Goal: Task Accomplishment & Management: Complete application form

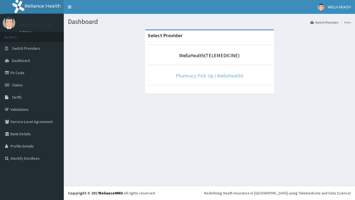
click at [210, 76] on link "Pharmacy Pick Up ( WellaHealth)" at bounding box center [210, 75] width 68 height 6
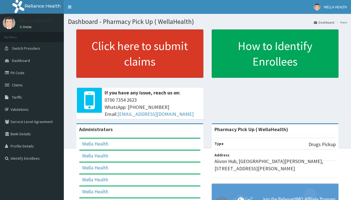
click at [140, 54] on link "Click here to submit claims" at bounding box center [139, 53] width 127 height 48
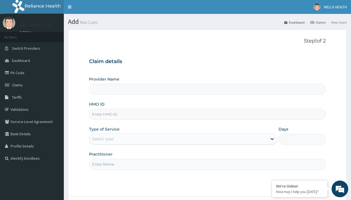
type input "Pharmacy Pick Up ( WellaHealth)"
type input "HIB/10014/A"
type input "WellaHealth"
click at [103, 139] on div "Select type" at bounding box center [102, 139] width 21 height 6
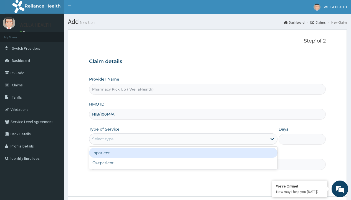
click at [183, 163] on div "Outpatient" at bounding box center [183, 163] width 189 height 10
type input "1"
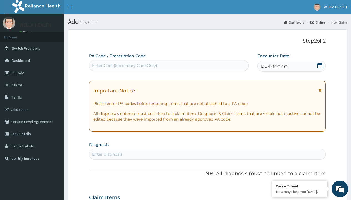
scroll to position [46, 0]
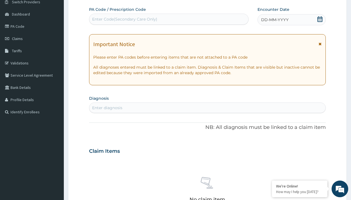
click at [275, 20] on span "DD-MM-YYYY" at bounding box center [274, 20] width 27 height 6
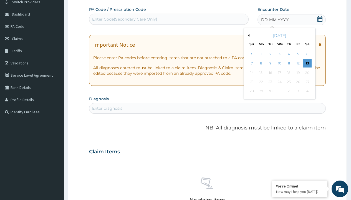
click at [248, 35] on button "Previous Month" at bounding box center [248, 35] width 3 height 3
click at [270, 63] on div "5" at bounding box center [270, 63] width 8 height 8
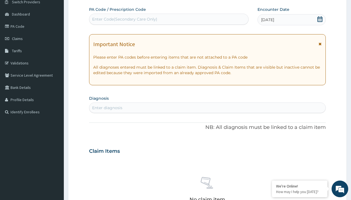
click at [107, 108] on div "Enter diagnosis" at bounding box center [107, 108] width 30 height 6
type input "prescription collected"
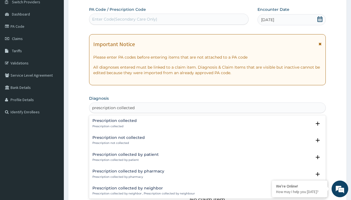
click at [114, 126] on p "Prescription collected" at bounding box center [114, 126] width 44 height 4
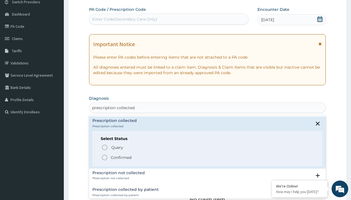
click at [121, 157] on p "Confirmed" at bounding box center [121, 158] width 21 height 6
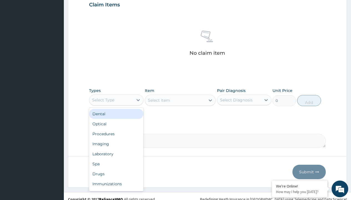
type input "procedures"
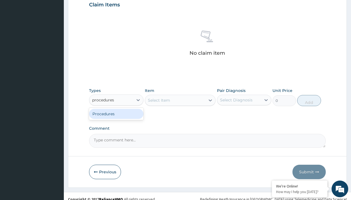
scroll to position [0, 0]
click at [116, 114] on div "Procedures" at bounding box center [116, 114] width 54 height 10
click at [159, 100] on div "Select Item" at bounding box center [159, 100] width 22 height 6
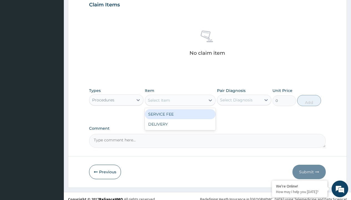
type input "service fee"
click at [180, 114] on div "SERVICE FEE" at bounding box center [180, 114] width 71 height 10
type input "100"
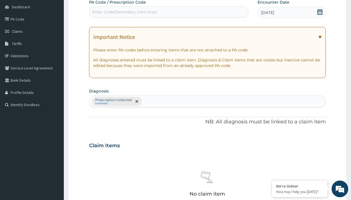
type input "prescription collected"
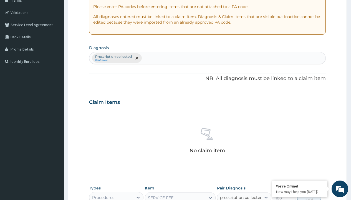
checkbox input "true"
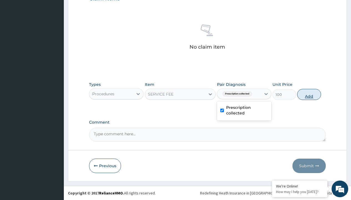
click at [309, 94] on button "Add" at bounding box center [309, 94] width 24 height 11
type input "0"
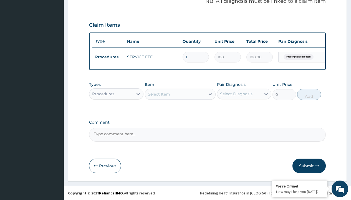
scroll to position [178, 0]
click at [103, 94] on div "Procedures" at bounding box center [103, 94] width 22 height 6
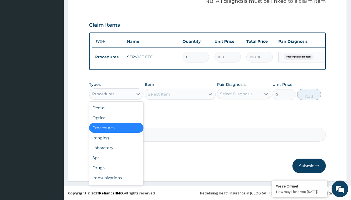
type input "drugs"
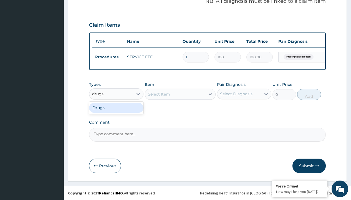
click at [116, 107] on div "Drugs" at bounding box center [116, 108] width 54 height 10
click at [159, 94] on div "Select Item" at bounding box center [180, 94] width 71 height 11
type input "galvus 50mg vidagliptin/pack x14"
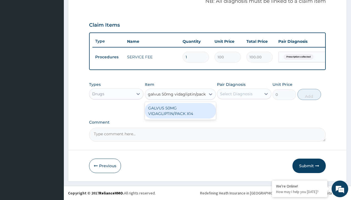
click at [180, 111] on div "GALVUS 50MG VIDAGLIPTIN/PACK X14" at bounding box center [180, 111] width 71 height 16
type input "860.4000244140625"
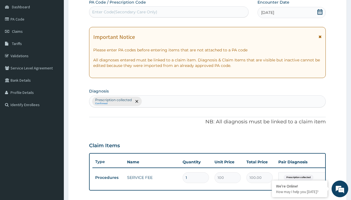
type input "prescription collected"
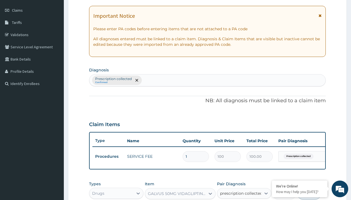
checkbox input "true"
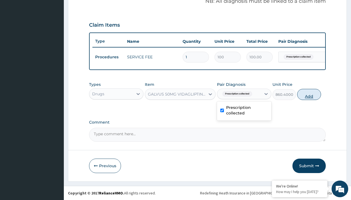
click at [309, 94] on button "Add" at bounding box center [309, 94] width 24 height 11
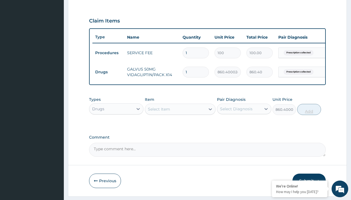
type input "0"
type input "28"
type input "24091.20"
type input "28"
click at [108, 72] on td "Drugs" at bounding box center [108, 72] width 32 height 10
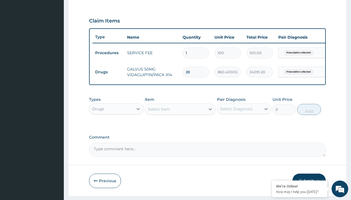
type input "procedures"
click at [116, 127] on div "Procedures" at bounding box center [116, 123] width 54 height 10
click at [159, 112] on div "Select Item" at bounding box center [159, 109] width 22 height 6
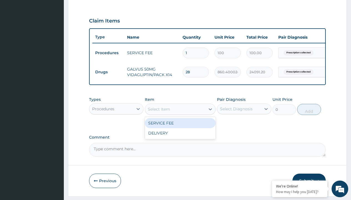
type input "delivery"
click at [180, 127] on div "DELIVERY" at bounding box center [180, 123] width 71 height 10
type input "2000"
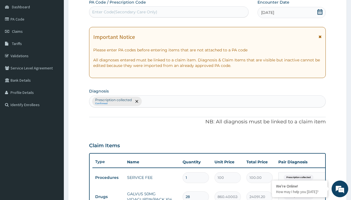
type input "prescription collected"
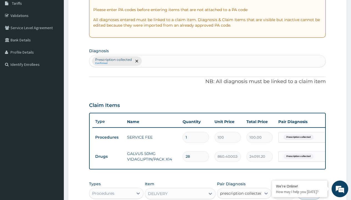
checkbox input "true"
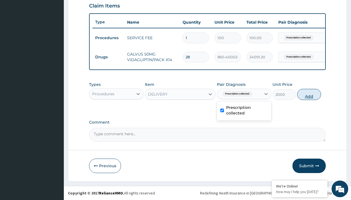
click at [309, 94] on button "Add" at bounding box center [309, 94] width 24 height 11
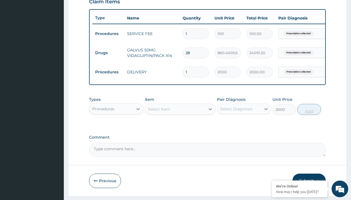
type input "0"
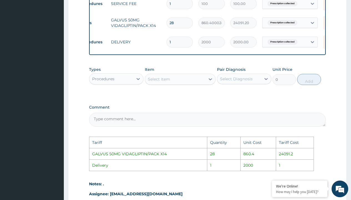
scroll to position [0, 42]
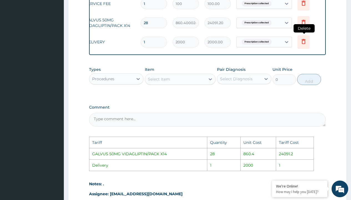
click at [307, 44] on icon at bounding box center [304, 42] width 12 height 14
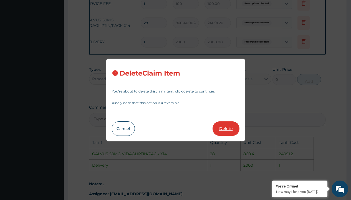
click at [228, 127] on button "Delete" at bounding box center [226, 128] width 27 height 14
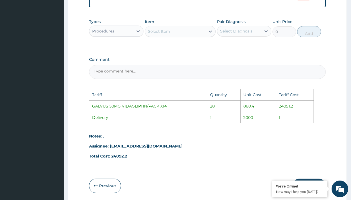
scroll to position [280, 0]
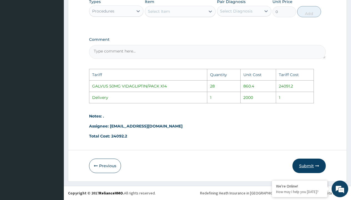
click at [313, 164] on button "Submit" at bounding box center [309, 166] width 33 height 14
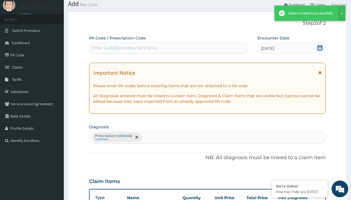
scroll to position [197, 0]
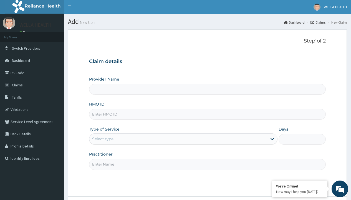
type input "HSO/10035/F"
type input "Pharmacy Pick Up ( WellaHealth)"
type input "HSO/10035/F"
type input "WellaHealth"
click at [103, 139] on div "Select type" at bounding box center [102, 139] width 21 height 6
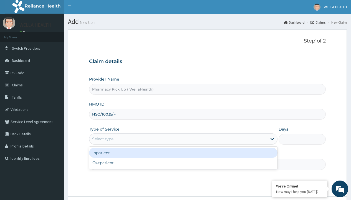
click at [183, 163] on div "Outpatient" at bounding box center [183, 163] width 189 height 10
type input "1"
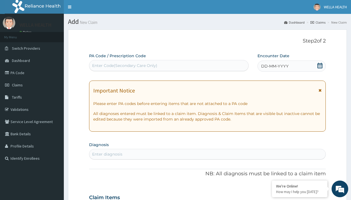
scroll to position [46, 0]
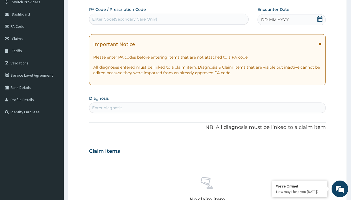
click at [275, 20] on span "DD-MM-YYYY" at bounding box center [274, 20] width 27 height 6
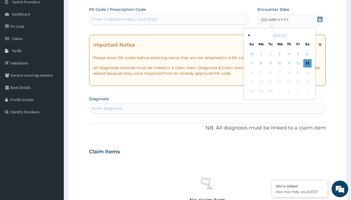
click at [248, 35] on button "Previous Month" at bounding box center [248, 35] width 3 height 3
click at [270, 63] on div "5" at bounding box center [270, 63] width 8 height 8
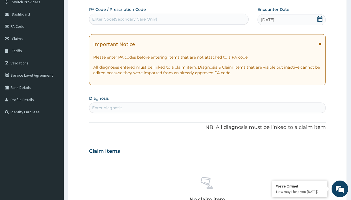
click at [107, 108] on div "Enter diagnosis" at bounding box center [107, 108] width 30 height 6
type input "prescription collected"
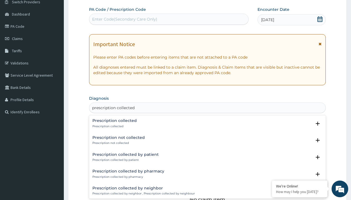
click at [114, 126] on p "Prescription collected" at bounding box center [114, 126] width 44 height 4
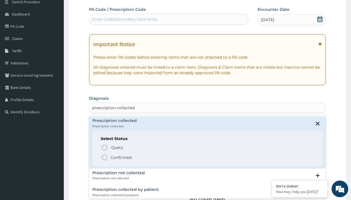
click at [121, 157] on p "Confirmed" at bounding box center [121, 158] width 21 height 6
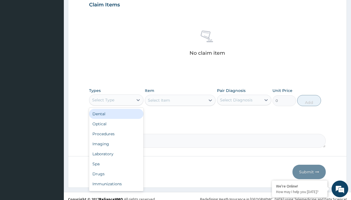
type input "procedures"
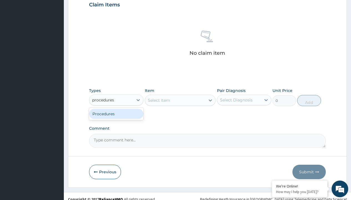
click at [116, 114] on div "Procedures" at bounding box center [116, 114] width 54 height 10
click at [159, 100] on div "Select Item" at bounding box center [180, 100] width 71 height 11
click at [103, 100] on div "Procedures" at bounding box center [103, 100] width 22 height 6
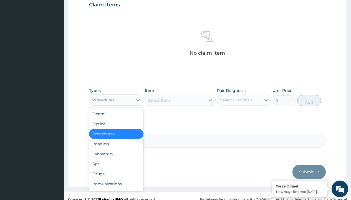
type input "procedures"
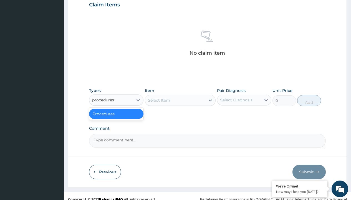
click at [116, 114] on div "Procedures" at bounding box center [116, 114] width 54 height 10
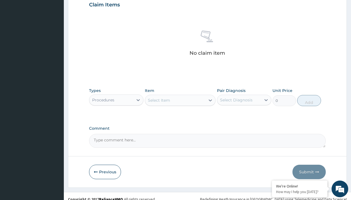
click at [159, 100] on div "Select Item" at bounding box center [159, 100] width 22 height 6
type input "service fee"
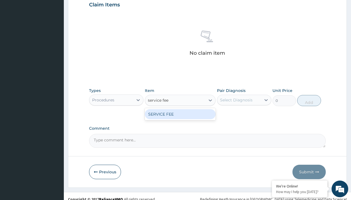
click at [180, 114] on div "SERVICE FEE" at bounding box center [180, 114] width 71 height 10
type input "100"
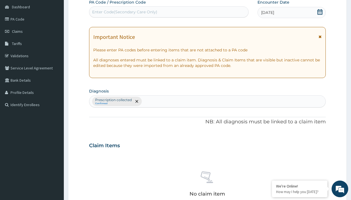
type input "prescription collected"
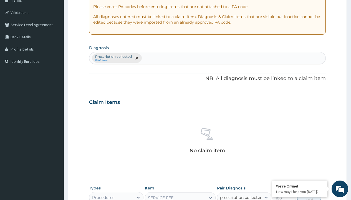
checkbox input "true"
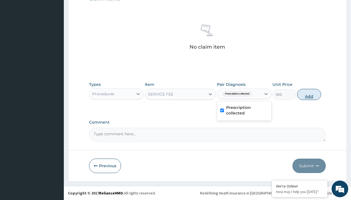
click at [309, 94] on button "Add" at bounding box center [309, 94] width 24 height 11
type input "0"
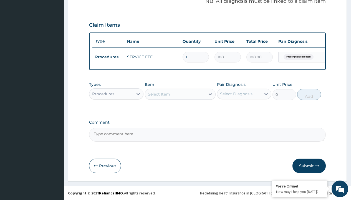
scroll to position [178, 0]
click at [103, 94] on div "Procedures" at bounding box center [103, 94] width 22 height 6
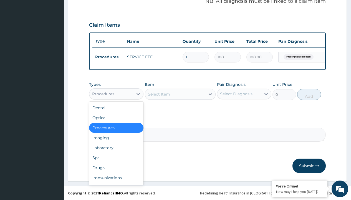
type input "drugs"
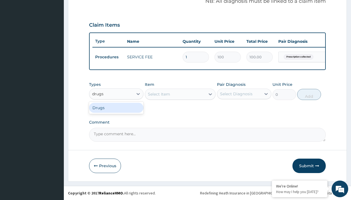
scroll to position [0, 0]
click at [116, 107] on div "Drugs" at bounding box center [116, 108] width 54 height 10
click at [159, 94] on div "Select Item" at bounding box center [180, 94] width 71 height 11
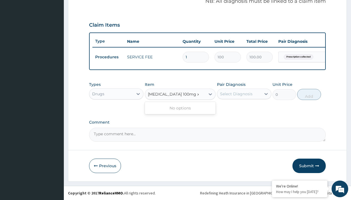
type input "modafinil 100mg x30 tabs"
click at [98, 94] on div "Drugs" at bounding box center [98, 94] width 12 height 6
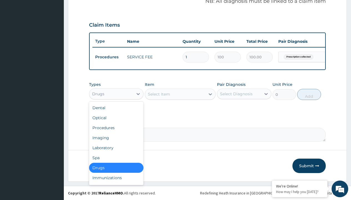
type input "drugs"
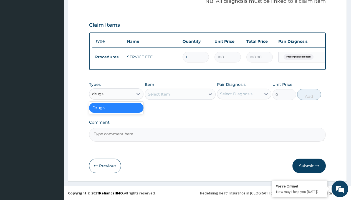
click at [116, 107] on div "Drugs" at bounding box center [116, 108] width 54 height 10
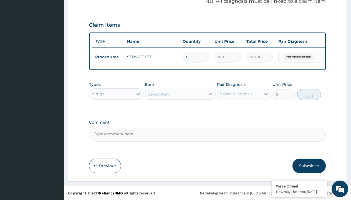
click at [159, 94] on div "Select Item" at bounding box center [159, 94] width 22 height 6
type input "modafinil 100mg x30 tabs"
click at [98, 94] on div "Drugs" at bounding box center [98, 94] width 12 height 6
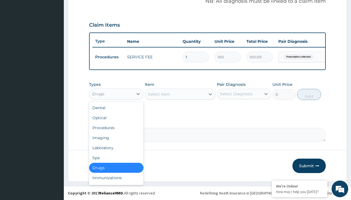
type input "drugs"
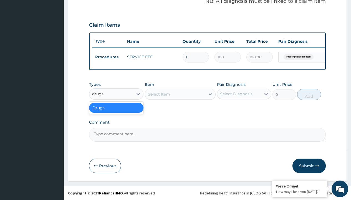
click at [116, 107] on div "Drugs" at bounding box center [116, 108] width 54 height 10
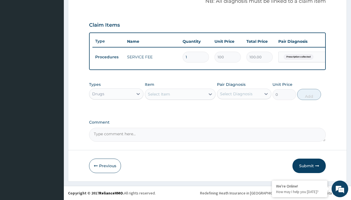
click at [159, 94] on div "Select Item" at bounding box center [159, 94] width 22 height 6
type input "modafinil 100mg x30 tabs"
click at [98, 94] on div "Drugs" at bounding box center [98, 94] width 12 height 6
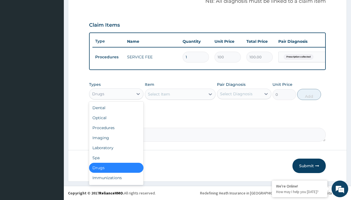
type input "drugs"
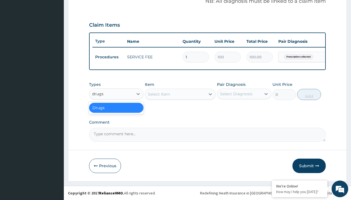
click at [116, 107] on div "Drugs" at bounding box center [116, 108] width 54 height 10
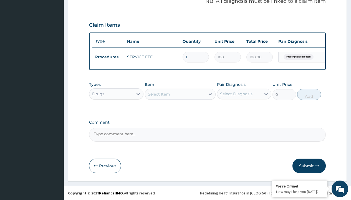
click at [159, 94] on div "Select Item" at bounding box center [159, 94] width 22 height 6
type input "modafinil 100mg x30 tabs"
click at [98, 94] on div "Drugs" at bounding box center [98, 94] width 12 height 6
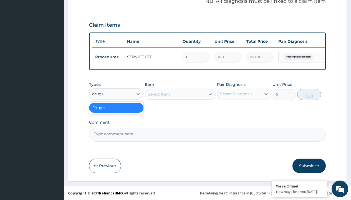
type input "drugs"
click at [90, 88] on div "option Drugs, selected. option Drugs selected, 7 of 10. 1 result available for …" at bounding box center [116, 93] width 54 height 11
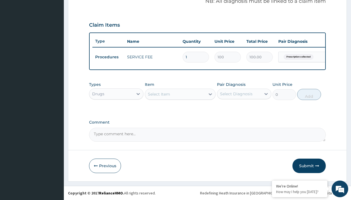
type input "procedures"
click at [116, 107] on div "Procedures" at bounding box center [116, 108] width 54 height 10
click at [159, 94] on div "Select Item" at bounding box center [159, 94] width 22 height 6
type input "delivery"
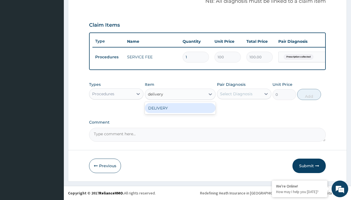
click at [180, 108] on div "DELIVERY" at bounding box center [180, 108] width 71 height 10
type input "2000"
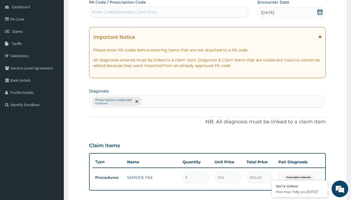
type input "prescription collected"
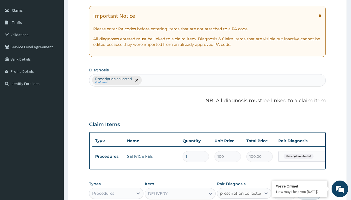
checkbox input "true"
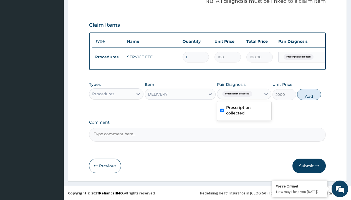
click at [309, 94] on button "Add" at bounding box center [309, 94] width 24 height 11
type input "0"
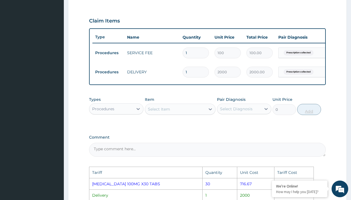
scroll to position [280, 0]
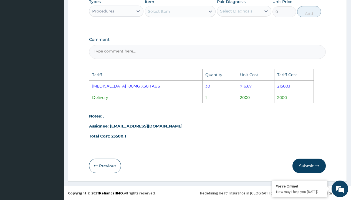
click at [127, 10] on div "Procedures" at bounding box center [111, 11] width 44 height 9
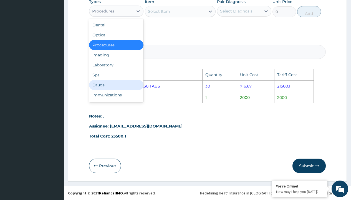
click at [109, 84] on div "Drugs" at bounding box center [116, 85] width 54 height 10
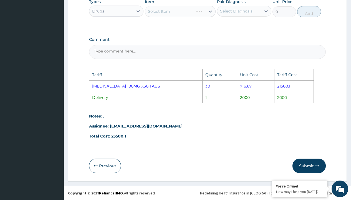
click at [164, 11] on div "Select Item" at bounding box center [180, 11] width 71 height 11
click at [173, 12] on div "Select Item" at bounding box center [175, 11] width 61 height 9
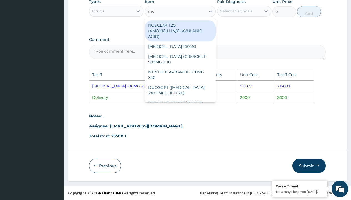
type input "mod"
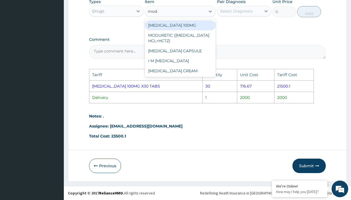
click at [188, 24] on div "[MEDICAL_DATA] 100MG" at bounding box center [180, 25] width 71 height 10
type input "180"
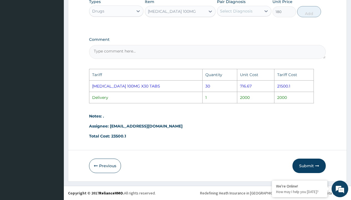
click at [188, 12] on div "[MEDICAL_DATA] 100MG" at bounding box center [175, 11] width 61 height 9
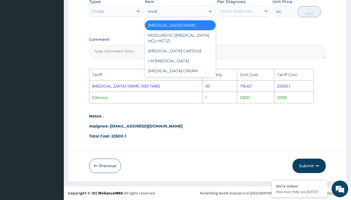
type input "moda"
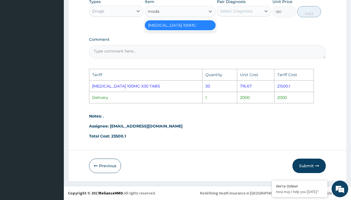
click at [190, 23] on div "[MEDICAL_DATA] 100MG" at bounding box center [180, 25] width 71 height 10
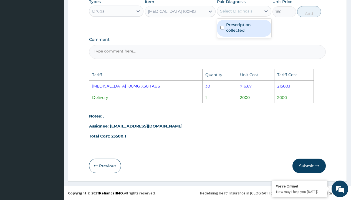
click at [232, 9] on div "Select Diagnosis" at bounding box center [236, 11] width 32 height 6
click at [243, 26] on label "Prescription collected" at bounding box center [247, 27] width 42 height 11
checkbox input "true"
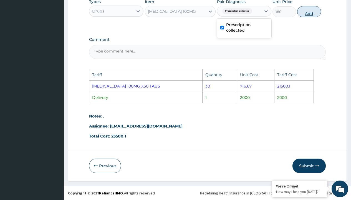
click at [308, 12] on button "Add" at bounding box center [309, 11] width 24 height 11
type input "0"
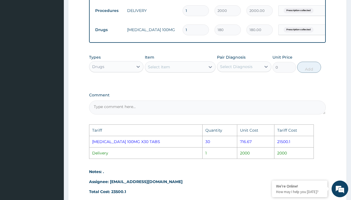
scroll to position [240, 0]
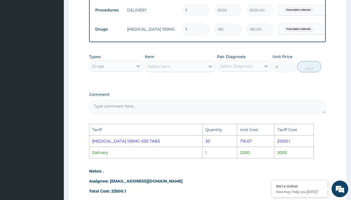
type input "12"
type input "2160.00"
type input "120"
type input "21600.00"
type input "12"
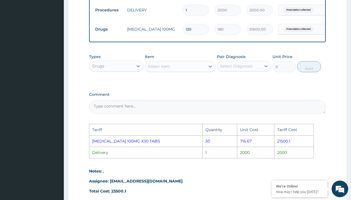
type input "2160.00"
type input "1"
type input "180.00"
type input "11"
type input "1980.00"
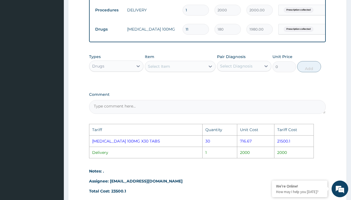
type input "115"
type input "20700.00"
type input "11"
type input "1980.00"
type input "117"
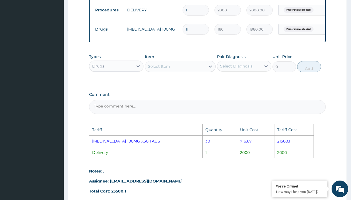
type input "21060.00"
type input "11"
type input "1980.00"
type input "119"
type input "21420.00"
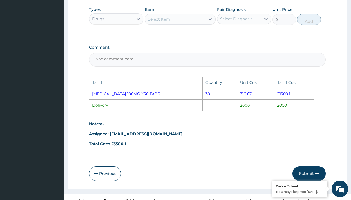
scroll to position [299, 0]
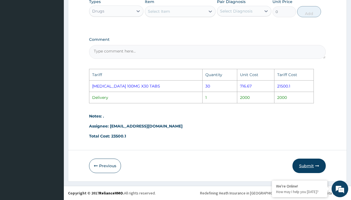
type input "119"
click at [305, 167] on button "Submit" at bounding box center [309, 166] width 33 height 14
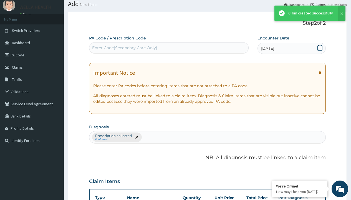
scroll to position [217, 0]
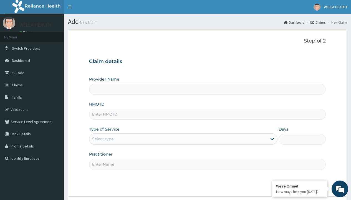
type input "Pharmacy Pick Up ( WellaHealth)"
type input "KSB/10107/A"
type input "WellaHealth"
click at [103, 139] on div "Select type" at bounding box center [102, 139] width 21 height 6
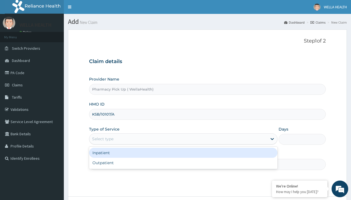
click at [183, 163] on div "Outpatient" at bounding box center [183, 163] width 189 height 10
type input "1"
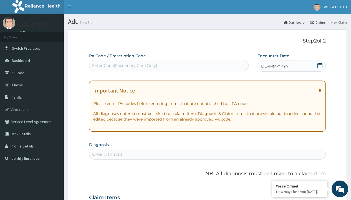
scroll to position [46, 0]
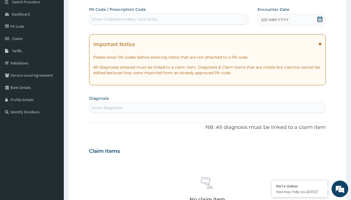
click at [275, 20] on span "DD-MM-YYYY" at bounding box center [274, 20] width 27 height 6
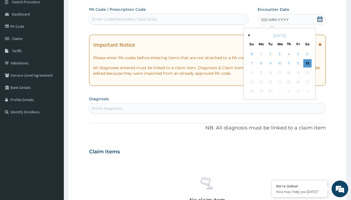
click at [248, 35] on button "Previous Month" at bounding box center [248, 35] width 3 height 3
click at [270, 63] on div "5" at bounding box center [270, 63] width 8 height 8
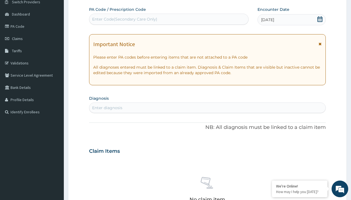
scroll to position [0, 0]
click at [107, 108] on div "Enter diagnosis" at bounding box center [107, 108] width 30 height 6
type input "prescription collected"
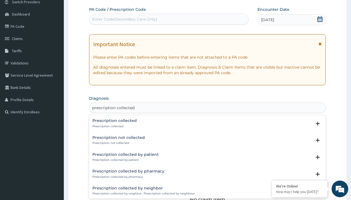
click at [114, 126] on p "Prescription collected" at bounding box center [114, 126] width 44 height 4
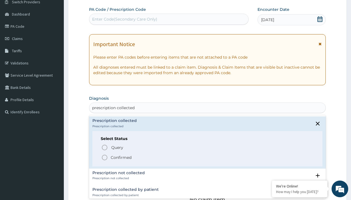
click at [121, 157] on p "Confirmed" at bounding box center [121, 158] width 21 height 6
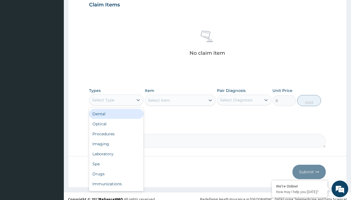
type input "procedures"
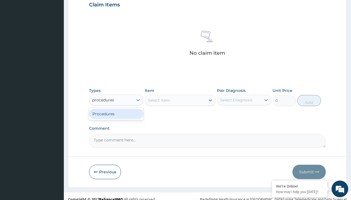
scroll to position [0, 0]
click at [116, 114] on div "Procedures" at bounding box center [116, 114] width 54 height 10
click at [159, 100] on div "Select Item" at bounding box center [180, 100] width 71 height 11
type input "service fee"
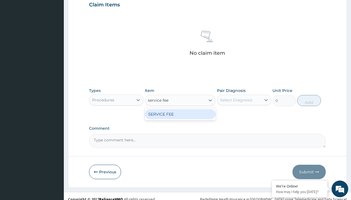
click at [180, 114] on div "SERVICE FEE" at bounding box center [180, 114] width 71 height 10
type input "100"
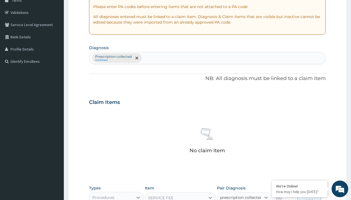
type input "prescription collected"
click at [103, 197] on div "Procedures" at bounding box center [103, 198] width 22 height 6
type input "procedures"
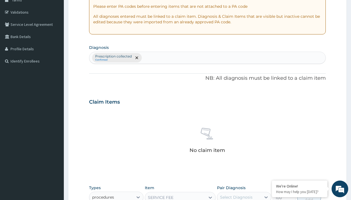
type input "0"
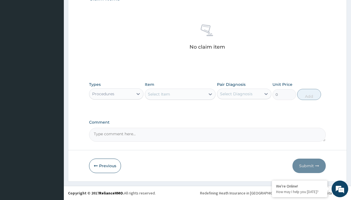
click at [159, 94] on div "Select Item" at bounding box center [159, 94] width 22 height 6
type input "service fee"
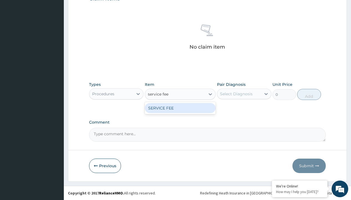
click at [180, 108] on div "SERVICE FEE" at bounding box center [180, 108] width 71 height 10
type input "100"
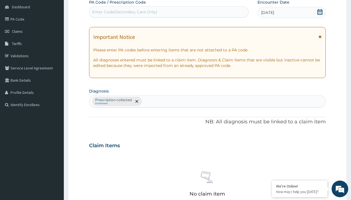
type input "prescription collected"
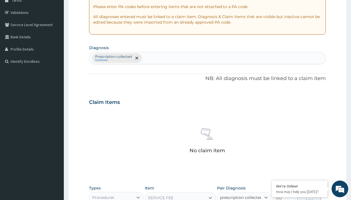
scroll to position [0, 0]
checkbox input "true"
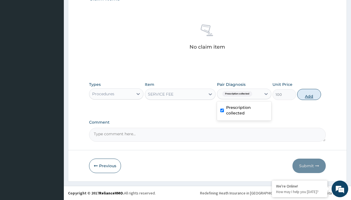
click at [309, 94] on button "Add" at bounding box center [309, 94] width 24 height 11
type input "0"
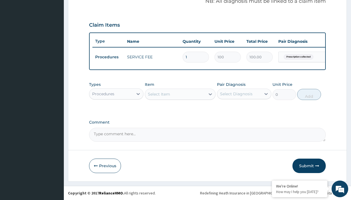
click at [103, 94] on div "Procedures" at bounding box center [103, 94] width 22 height 6
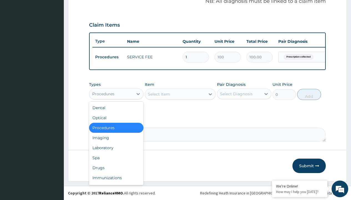
type input "drugs"
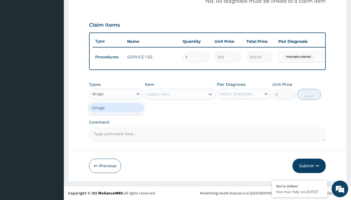
scroll to position [0, 0]
click at [116, 107] on div "Drugs" at bounding box center [116, 108] width 54 height 10
click at [159, 94] on div "Select Item" at bounding box center [180, 94] width 71 height 11
type input "metoprolol 25mg (betaloc zok) x 14"
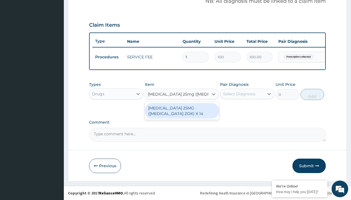
click at [182, 111] on div "METOPROLOL 25MG (BETALOC ZOK) X 14" at bounding box center [182, 111] width 74 height 16
type input "1178"
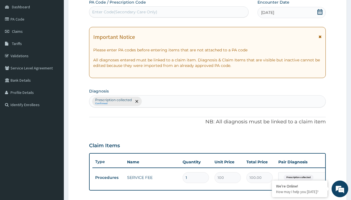
type input "prescription collected"
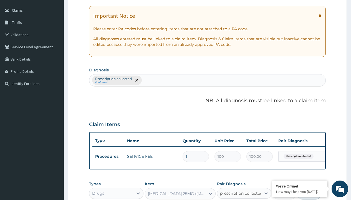
checkbox input "true"
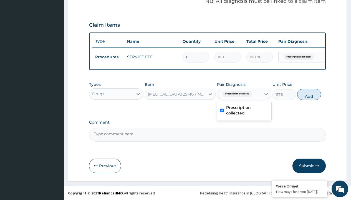
click at [309, 94] on button "Add" at bounding box center [309, 94] width 24 height 11
type input "0"
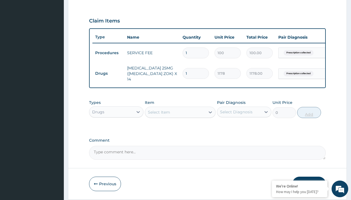
type input "30"
type input "35340.00"
type input "30"
click at [108, 72] on td "Drugs" at bounding box center [108, 73] width 32 height 10
type input "drugs"
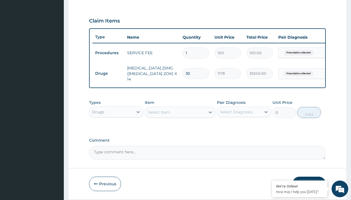
scroll to position [0, 0]
click at [116, 127] on div "Drugs" at bounding box center [116, 126] width 54 height 10
click at [159, 113] on div "Select Item" at bounding box center [159, 112] width 22 height 6
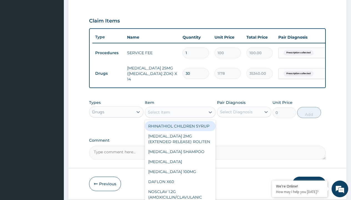
type input "atorvastatin 10mg (teva) x28"
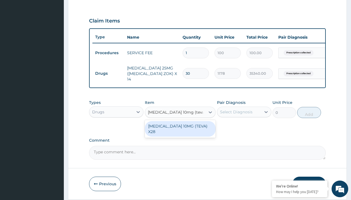
click at [180, 127] on div "ATORVASTATIN 10MG (TEVA) X28" at bounding box center [180, 129] width 71 height 16
type input "171.3999938964844"
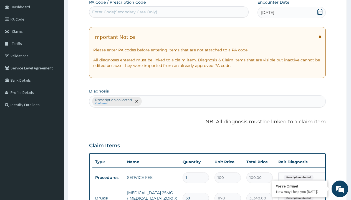
type input "prescription collected"
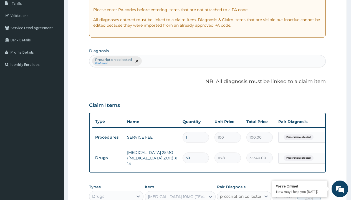
checkbox input "true"
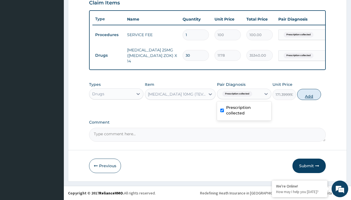
click at [309, 94] on button "Add" at bounding box center [309, 94] width 24 height 11
type input "0"
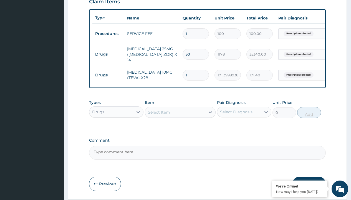
type input "28"
type input "4799.20"
type input "28"
click at [108, 53] on td "Drugs" at bounding box center [108, 54] width 32 height 10
type input "drugs"
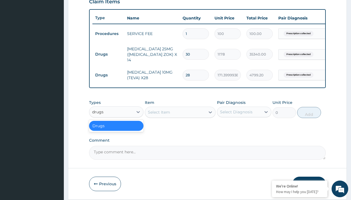
scroll to position [0, 0]
click at [116, 127] on div "Drugs" at bounding box center [116, 126] width 54 height 10
click at [159, 113] on div "Select Item" at bounding box center [159, 112] width 22 height 6
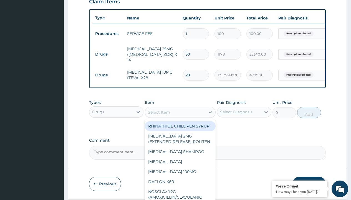
type input "clopidogrel 75mg"
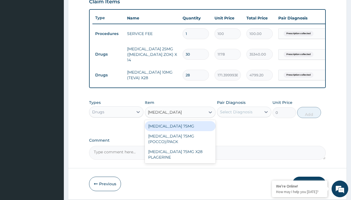
click at [180, 127] on div "CLOPIDOGREL 75MG" at bounding box center [180, 126] width 71 height 10
type input "153"
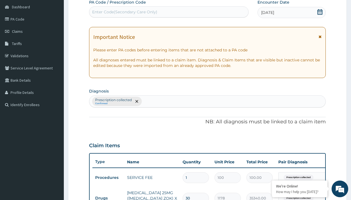
type input "prescription collected"
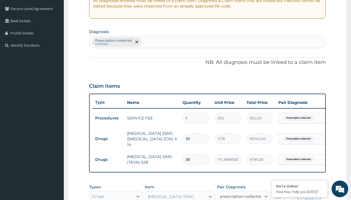
checkbox input "true"
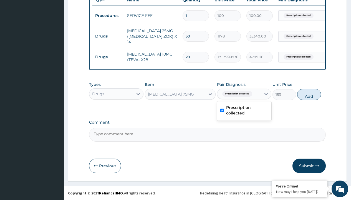
click at [309, 94] on button "Add" at bounding box center [309, 94] width 24 height 11
type input "0"
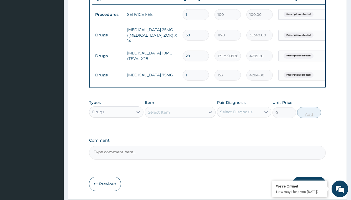
type input "28"
type input "4284.00"
type input "28"
click at [108, 34] on td "Drugs" at bounding box center [108, 35] width 32 height 10
type input "procedures"
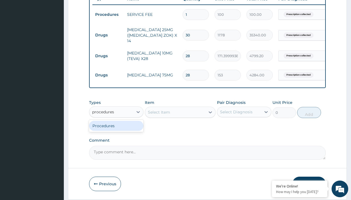
scroll to position [0, 0]
click at [116, 127] on div "Procedures" at bounding box center [116, 126] width 54 height 10
click at [159, 113] on div "Select Item" at bounding box center [159, 112] width 22 height 6
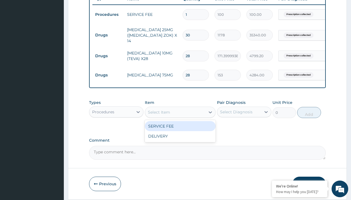
type input "delivery"
click at [180, 127] on div "DELIVERY" at bounding box center [180, 126] width 71 height 10
type input "2000"
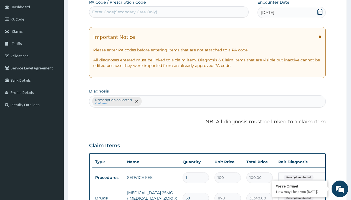
type input "prescription collected"
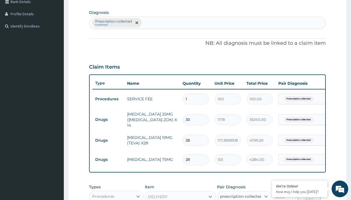
checkbox input "true"
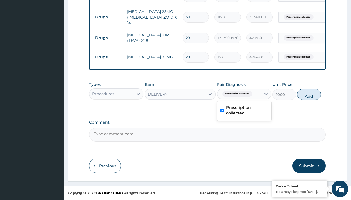
click at [309, 94] on button "Add" at bounding box center [309, 94] width 24 height 11
type input "0"
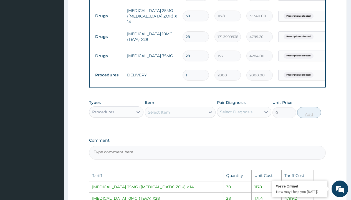
scroll to position [360, 0]
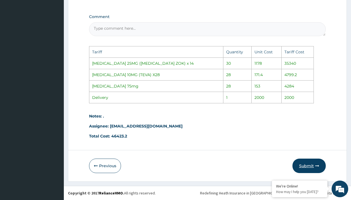
click at [302, 164] on button "Submit" at bounding box center [309, 166] width 33 height 14
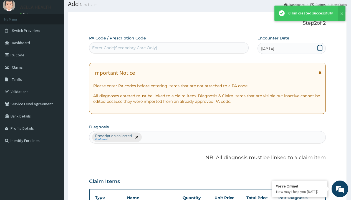
scroll to position [255, 0]
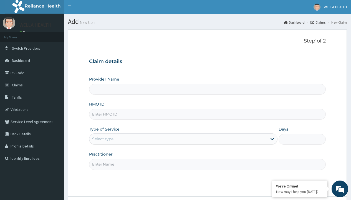
type input "Pharmacy Pick Up ( WellaHealth)"
type input "LBP/10088/A"
type input "WellaHealth"
click at [103, 139] on div "Select type" at bounding box center [102, 139] width 21 height 6
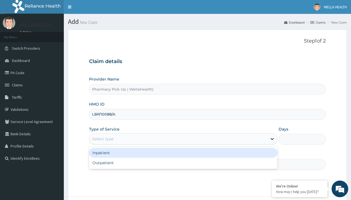
click at [183, 163] on div "Outpatient" at bounding box center [183, 163] width 189 height 10
type input "1"
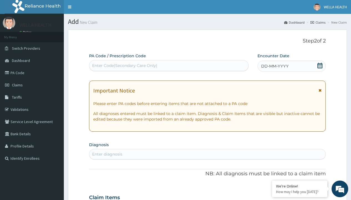
scroll to position [46, 0]
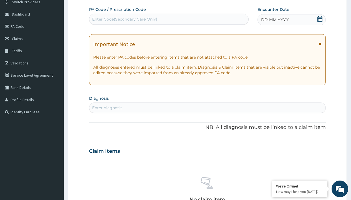
click at [275, 20] on span "DD-MM-YYYY" at bounding box center [274, 20] width 27 height 6
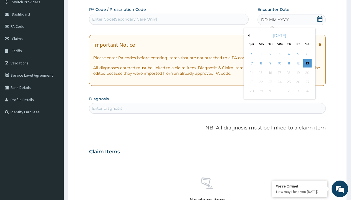
click at [248, 35] on button "Previous Month" at bounding box center [248, 35] width 3 height 3
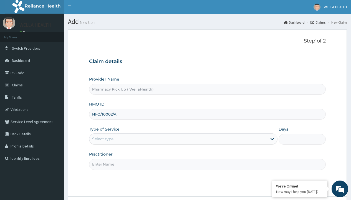
type input "NFO/10002/A"
type input "WellaHealth"
click at [103, 139] on div "Select type" at bounding box center [102, 139] width 21 height 6
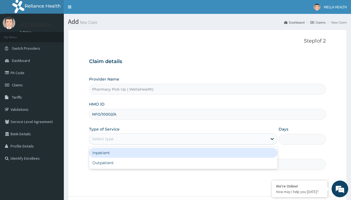
click at [183, 163] on div "Outpatient" at bounding box center [183, 163] width 189 height 10
type input "1"
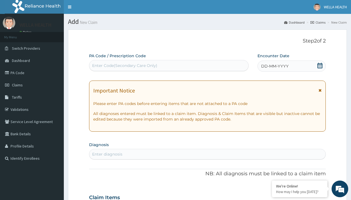
scroll to position [46, 0]
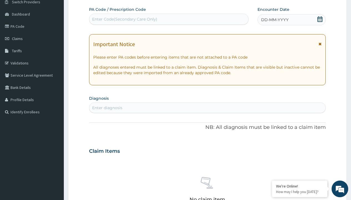
click at [275, 20] on span "DD-MM-YYYY" at bounding box center [274, 20] width 27 height 6
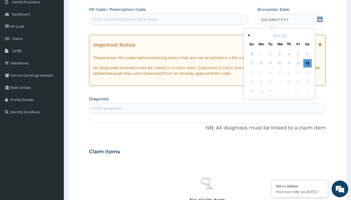
click at [248, 35] on button "Previous Month" at bounding box center [248, 35] width 3 height 3
click at [270, 63] on div "5" at bounding box center [270, 63] width 8 height 8
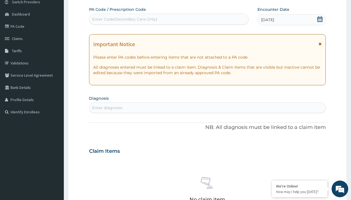
click at [107, 108] on div "Enter diagnosis" at bounding box center [107, 108] width 30 height 6
type input "prescription collected"
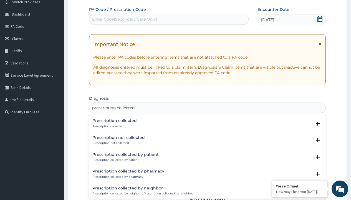
click at [114, 126] on p "Prescription collected" at bounding box center [114, 126] width 44 height 4
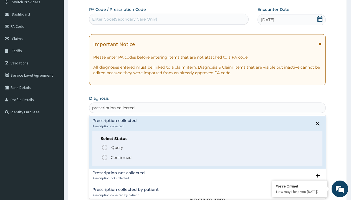
click at [121, 157] on p "Confirmed" at bounding box center [121, 158] width 21 height 6
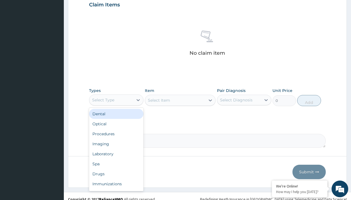
type input "procedures"
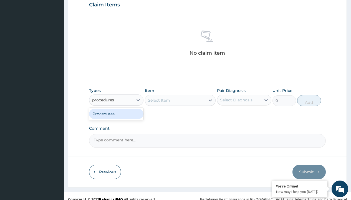
scroll to position [0, 0]
click at [116, 114] on div "Procedures" at bounding box center [116, 114] width 54 height 10
click at [159, 100] on div "Select Item" at bounding box center [180, 100] width 71 height 11
click at [103, 100] on div "Procedures" at bounding box center [103, 100] width 22 height 6
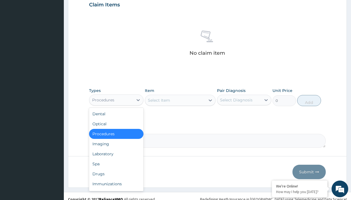
type input "procedures"
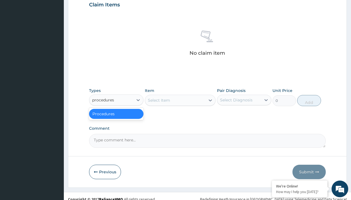
click at [116, 114] on div "Procedures" at bounding box center [116, 114] width 54 height 10
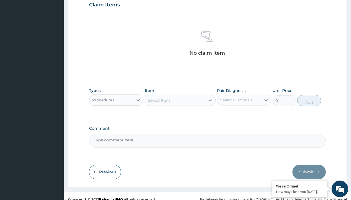
click at [159, 100] on div "Select Item" at bounding box center [159, 100] width 22 height 6
type input "service fee"
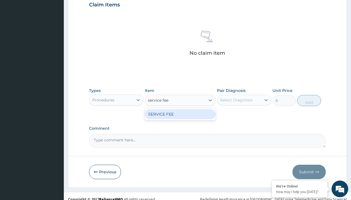
click at [180, 114] on div "SERVICE FEE" at bounding box center [180, 114] width 71 height 10
type input "100"
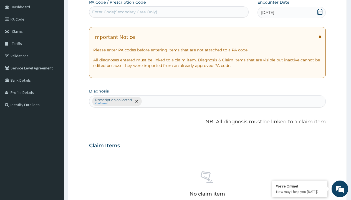
type input "prescription collected"
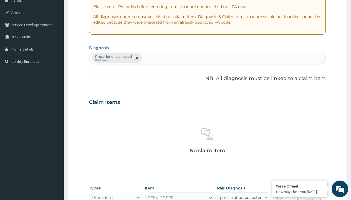
checkbox input "true"
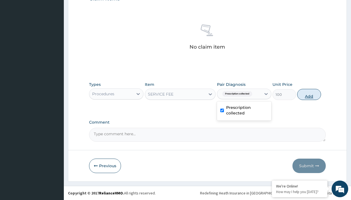
click at [309, 94] on button "Add" at bounding box center [309, 94] width 24 height 11
type input "0"
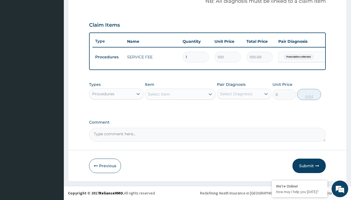
scroll to position [178, 0]
click at [103, 94] on div "Procedures" at bounding box center [103, 94] width 22 height 6
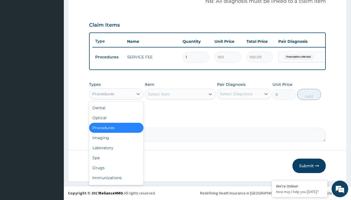
type input "drugs"
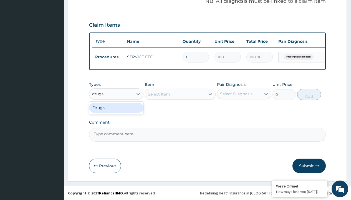
scroll to position [0, 0]
click at [116, 107] on div "Drugs" at bounding box center [116, 108] width 54 height 10
click at [159, 94] on div "Select Item" at bounding box center [180, 94] width 71 height 11
type input "safetelmi ([MEDICAL_DATA]) 40mg"
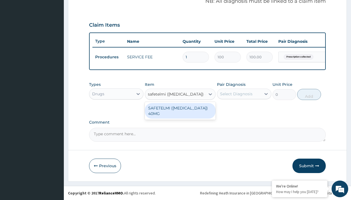
click at [180, 111] on div "SAFETELMI ([MEDICAL_DATA]) 40MG" at bounding box center [180, 111] width 71 height 16
type input "225"
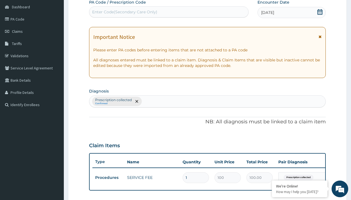
type input "prescription collected"
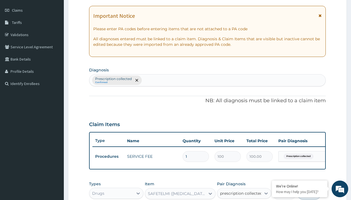
checkbox input "true"
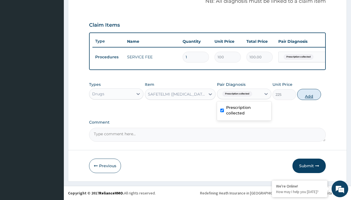
click at [309, 94] on button "Add" at bounding box center [309, 94] width 24 height 11
type input "0"
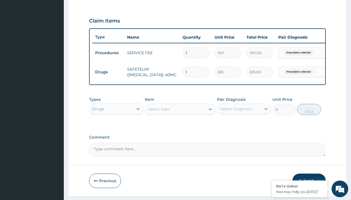
type input "30"
type input "6750.00"
type input "30"
click at [108, 72] on td "Drugs" at bounding box center [108, 72] width 32 height 10
type input "drugs"
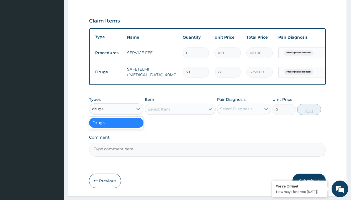
scroll to position [0, 0]
click at [116, 127] on div "Drugs" at bounding box center [116, 123] width 54 height 10
click at [159, 112] on div "Select Item" at bounding box center [159, 109] width 22 height 6
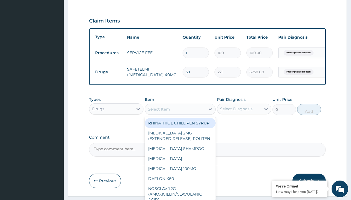
type input "[MEDICAL_DATA] 25mg (hydrex) x10"
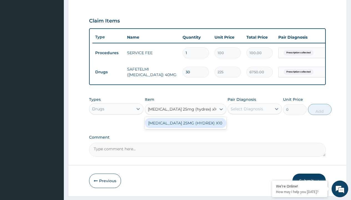
click at [185, 128] on div "[MEDICAL_DATA] 25MG (HYDREX) X10" at bounding box center [186, 123] width 82 height 10
type input "40"
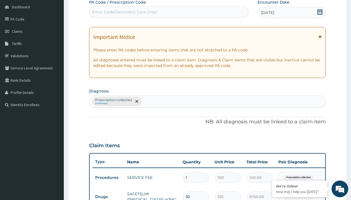
type input "prescription collected"
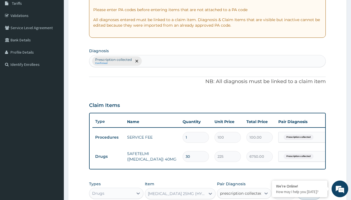
scroll to position [197, 0]
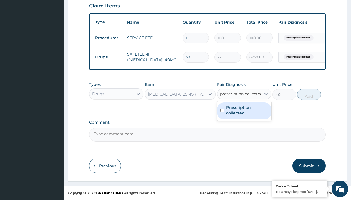
click at [244, 111] on label "Prescription collected" at bounding box center [247, 110] width 42 height 11
checkbox input "true"
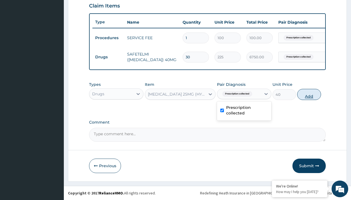
click at [309, 94] on button "Add" at bounding box center [309, 94] width 24 height 11
type input "0"
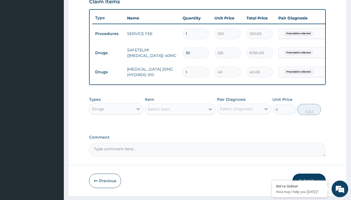
type input "30"
type input "1200.00"
type input "30"
click at [108, 53] on td "Drugs" at bounding box center [108, 53] width 32 height 10
type input "drugs"
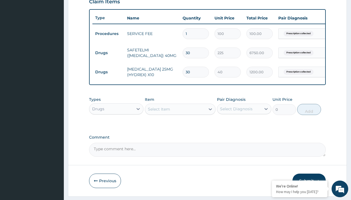
scroll to position [0, 0]
click at [116, 127] on div "Drugs" at bounding box center [116, 123] width 54 height 10
click at [159, 112] on div "Select Item" at bounding box center [159, 109] width 22 height 6
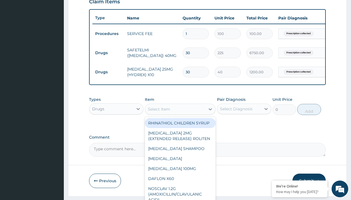
type input "[MEDICAL_DATA] 10mg (teva) x28"
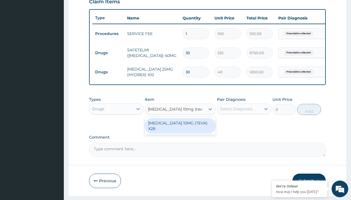
click at [180, 127] on div "[MEDICAL_DATA] 10MG (TEVA) X28" at bounding box center [180, 126] width 71 height 16
type input "98.4000015258789"
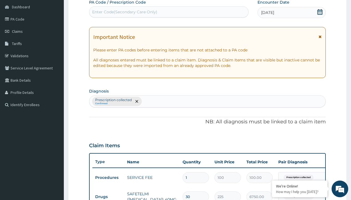
type input "prescription collected"
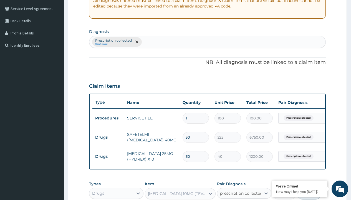
checkbox input "true"
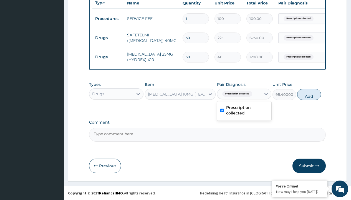
click at [309, 94] on button "Add" at bounding box center [309, 94] width 24 height 11
type input "0"
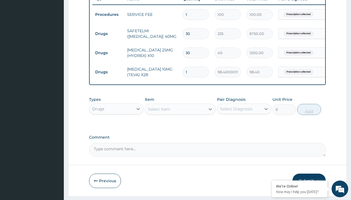
type input "28"
type input "2755.20"
type input "28"
click at [108, 34] on td "Drugs" at bounding box center [108, 34] width 32 height 10
type input "procedures"
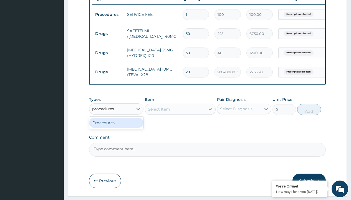
scroll to position [0, 0]
click at [116, 127] on div "Procedures" at bounding box center [116, 123] width 54 height 10
click at [159, 112] on div "Select Item" at bounding box center [159, 109] width 22 height 6
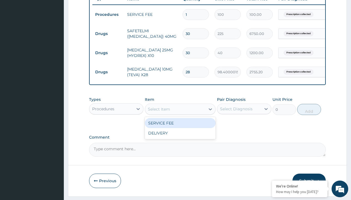
type input "delivery"
click at [180, 127] on div "DELIVERY" at bounding box center [180, 123] width 71 height 10
type input "2000"
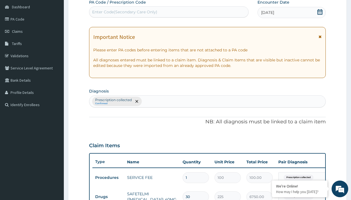
type input "prescription collected"
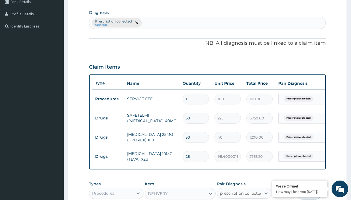
checkbox input "true"
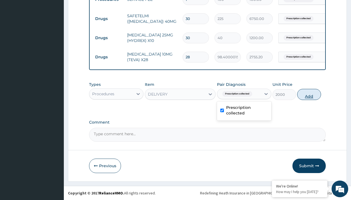
click at [309, 94] on button "Add" at bounding box center [309, 94] width 24 height 11
type input "0"
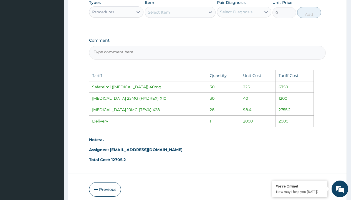
scroll to position [360, 0]
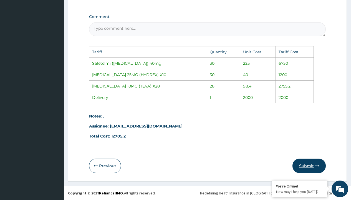
click at [302, 164] on button "Submit" at bounding box center [309, 166] width 33 height 14
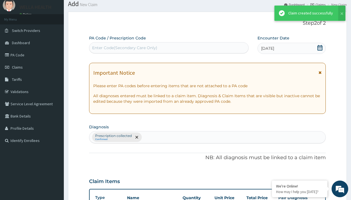
scroll to position [255, 0]
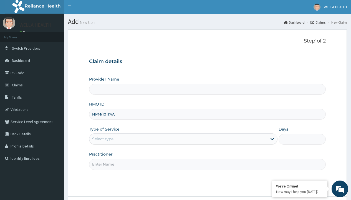
type input "NPM/10117/A"
type input "WellaHealth"
type input "Pharmacy Pick Up ( WellaHealth)"
type input "WellaHealth"
click at [103, 139] on div "Select type" at bounding box center [102, 139] width 21 height 6
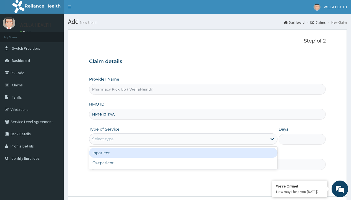
click at [183, 163] on div "Outpatient" at bounding box center [183, 163] width 189 height 10
type input "1"
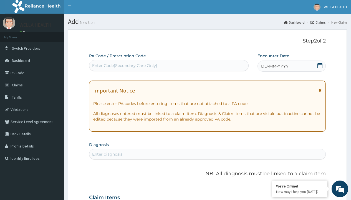
scroll to position [46, 0]
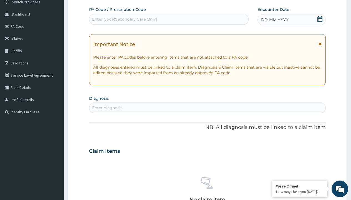
click at [275, 20] on span "DD-MM-YYYY" at bounding box center [274, 20] width 27 height 6
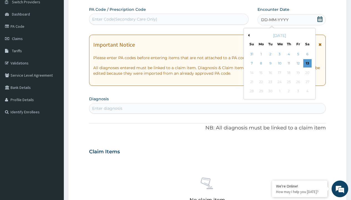
click at [248, 35] on button "Previous Month" at bounding box center [248, 35] width 3 height 3
click at [270, 63] on div "5" at bounding box center [270, 63] width 8 height 8
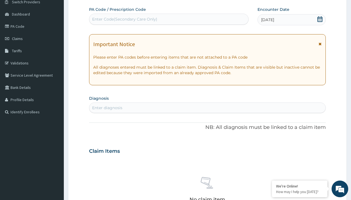
click at [107, 108] on div "Enter diagnosis" at bounding box center [107, 108] width 30 height 6
type input "prescription collected"
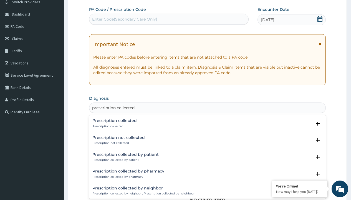
click at [114, 126] on p "Prescription collected" at bounding box center [114, 126] width 44 height 4
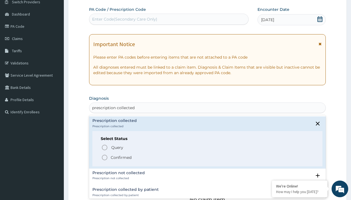
click at [121, 157] on p "Confirmed" at bounding box center [121, 158] width 21 height 6
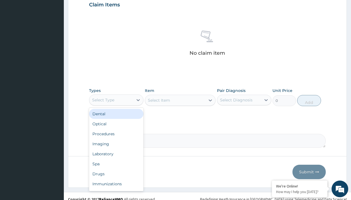
type input "procedures"
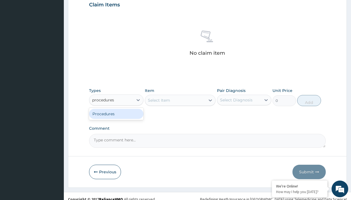
scroll to position [0, 0]
click at [116, 114] on div "Procedures" at bounding box center [116, 114] width 54 height 10
click at [159, 100] on div "Select Item" at bounding box center [180, 100] width 71 height 11
click at [103, 100] on div "Procedures" at bounding box center [103, 100] width 22 height 6
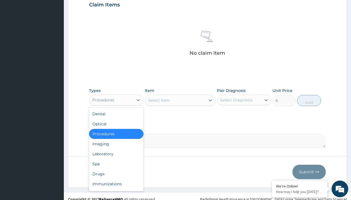
type input "procedures"
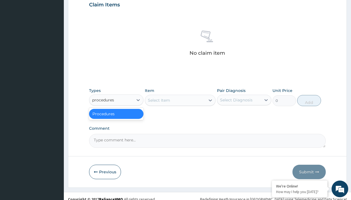
click at [116, 114] on div "Procedures" at bounding box center [116, 114] width 54 height 10
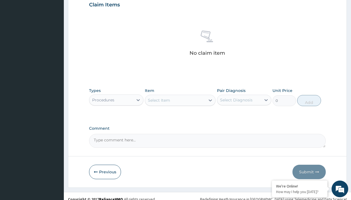
click at [159, 100] on div "Select Item" at bounding box center [159, 100] width 22 height 6
type input "service fee"
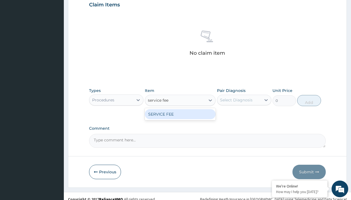
click at [180, 114] on div "SERVICE FEE" at bounding box center [180, 114] width 71 height 10
type input "100"
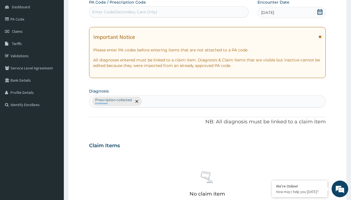
type input "prescription collected"
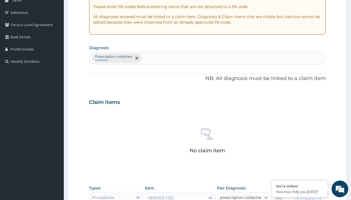
checkbox input "true"
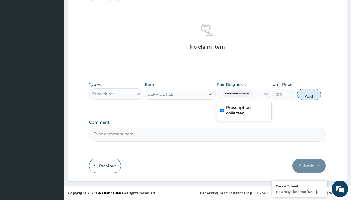
click at [309, 94] on button "Add" at bounding box center [309, 94] width 24 height 11
type input "0"
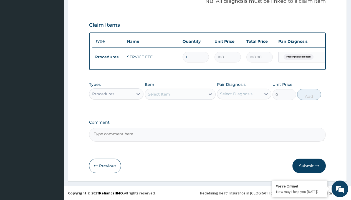
scroll to position [178, 0]
click at [103, 94] on div "Procedures" at bounding box center [103, 94] width 22 height 6
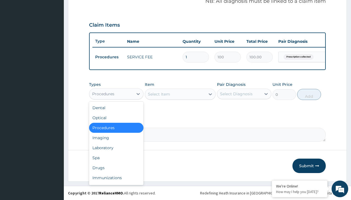
type input "drugs"
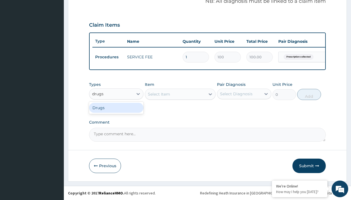
scroll to position [0, 0]
click at [116, 107] on div "Drugs" at bounding box center [116, 108] width 54 height 10
click at [159, 94] on div "Select Item" at bounding box center [180, 94] width 71 height 11
type input "pilorem tab(telmisartan/amlodipine 40/5mg x28"
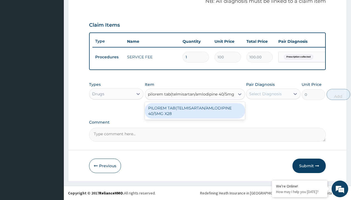
click at [195, 111] on div "PILOREM TAB(TELMISARTAN/AMLODIPINE 40/5MG X28" at bounding box center [195, 111] width 100 height 16
type input "483.1000061035156"
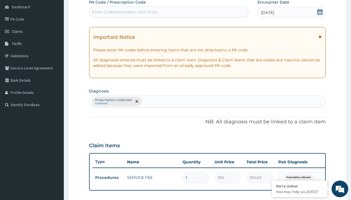
type input "prescription collected"
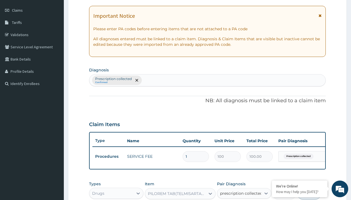
checkbox input "true"
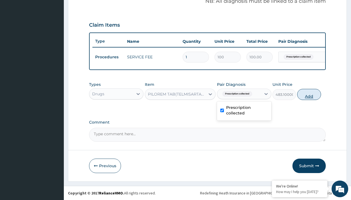
click at [309, 94] on button "Add" at bounding box center [309, 94] width 24 height 11
type input "0"
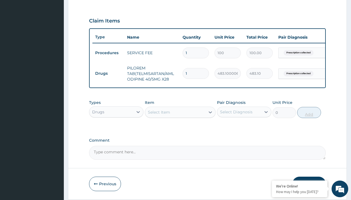
type input "30"
type input "14493.00"
type input "30"
click at [108, 73] on td "Drugs" at bounding box center [108, 73] width 32 height 10
type input "procedures"
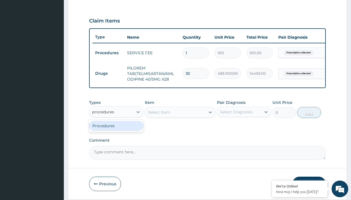
scroll to position [0, 0]
click at [116, 130] on div "Procedures" at bounding box center [116, 126] width 54 height 10
click at [159, 115] on div "Select Item" at bounding box center [159, 112] width 22 height 6
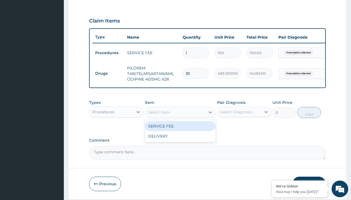
type input "delivery"
click at [180, 130] on div "DELIVERY" at bounding box center [180, 126] width 71 height 10
type input "2000"
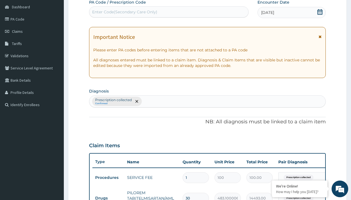
type input "prescription collected"
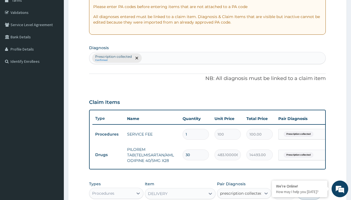
checkbox input "true"
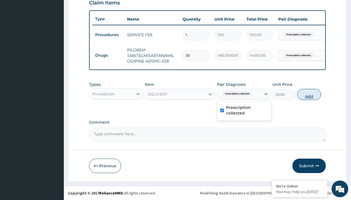
click at [309, 94] on button "Add" at bounding box center [309, 94] width 24 height 11
type input "0"
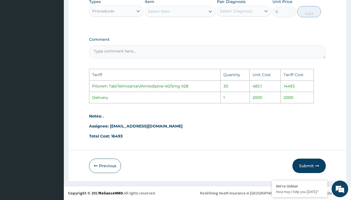
scroll to position [302, 0]
click at [313, 168] on button "Submit" at bounding box center [309, 166] width 33 height 14
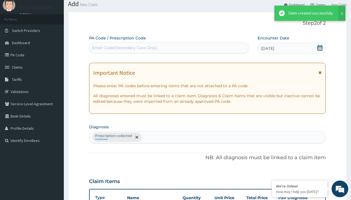
scroll to position [220, 0]
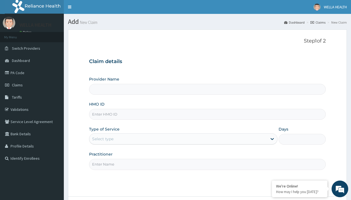
type input "Pharmacy Pick Up ( WellaHealth)"
type input "OOD/10001/A"
type input "WellaHealth"
click at [103, 139] on div "Select type" at bounding box center [102, 139] width 21 height 6
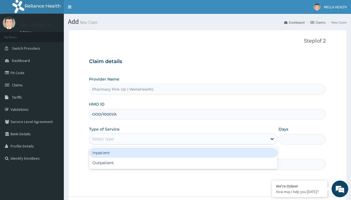
click at [183, 163] on div "Outpatient" at bounding box center [183, 163] width 189 height 10
type input "1"
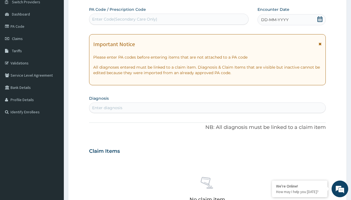
click at [275, 20] on span "DD-MM-YYYY" at bounding box center [274, 20] width 27 height 6
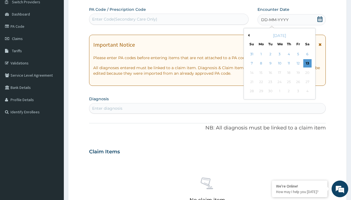
click at [248, 35] on button "Previous Month" at bounding box center [248, 35] width 3 height 3
click at [270, 63] on div "5" at bounding box center [270, 63] width 8 height 8
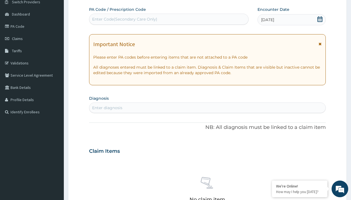
click at [107, 108] on div "Enter diagnosis" at bounding box center [107, 108] width 30 height 6
type input "prescription collected"
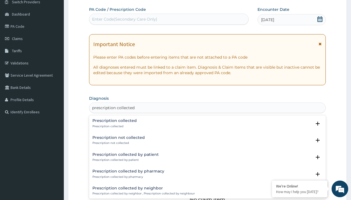
scroll to position [0, 0]
click at [114, 126] on p "Prescription collected" at bounding box center [114, 126] width 44 height 4
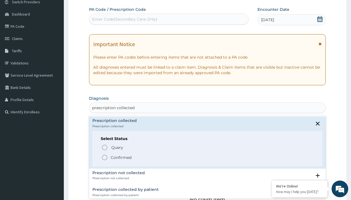
click at [121, 157] on p "Confirmed" at bounding box center [121, 158] width 21 height 6
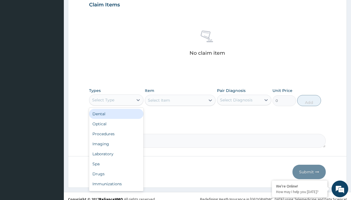
type input "procedures"
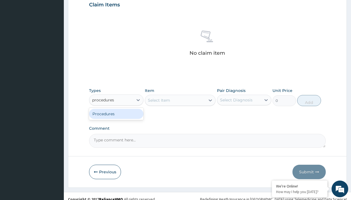
click at [116, 114] on div "Procedures" at bounding box center [116, 114] width 54 height 10
click at [159, 100] on div "Select Item" at bounding box center [180, 100] width 71 height 11
type input "service fee"
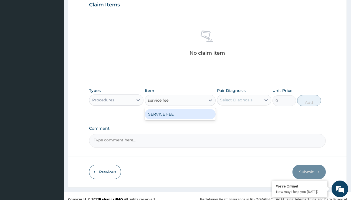
click at [180, 114] on div "SERVICE FEE" at bounding box center [180, 114] width 71 height 10
type input "100"
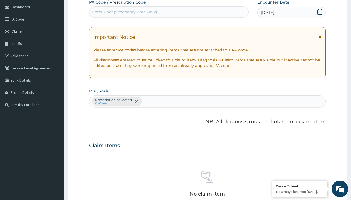
type input "prescription collected"
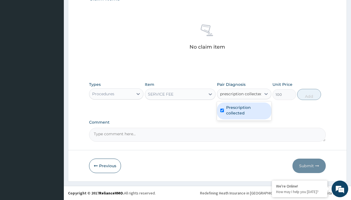
checkbox input "true"
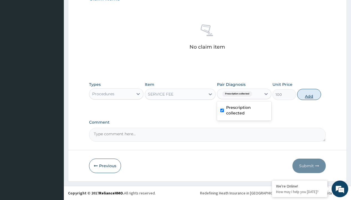
click at [309, 94] on button "Add" at bounding box center [309, 94] width 24 height 11
type input "0"
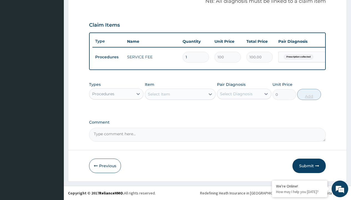
scroll to position [178, 0]
click at [103, 94] on div "Procedures" at bounding box center [103, 94] width 22 height 6
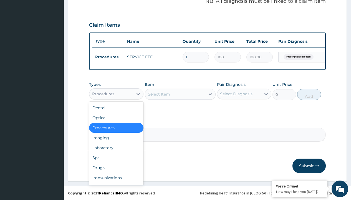
type input "drugs"
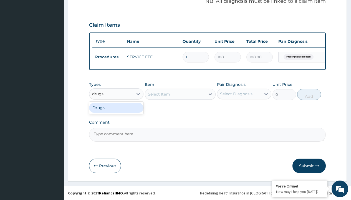
scroll to position [0, 0]
click at [116, 107] on div "Drugs" at bounding box center [116, 108] width 54 height 10
click at [159, 94] on div "Select Item" at bounding box center [180, 94] width 71 height 11
type input "[MEDICAL_DATA] 20mg (nifedin dexcel) per sach/sach"
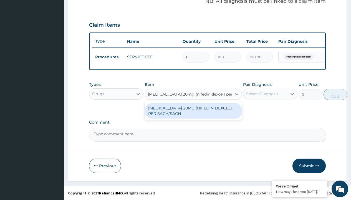
click at [193, 111] on div "[MEDICAL_DATA] 20MG (NIFEDIN DEXCEL) PER SACH/SACH" at bounding box center [193, 111] width 97 height 16
type input "200"
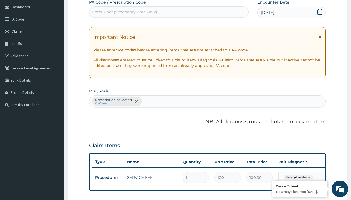
type input "prescription collected"
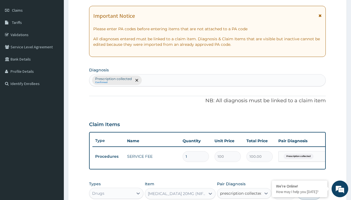
checkbox input "true"
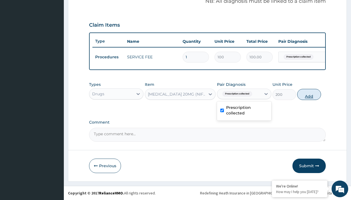
click at [309, 94] on button "Add" at bounding box center [309, 94] width 24 height 11
type input "0"
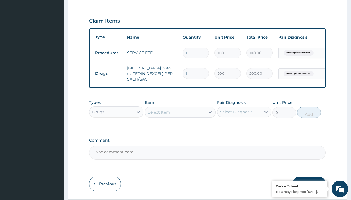
type input "30"
type input "6000.00"
type input "30"
click at [108, 73] on td "Drugs" at bounding box center [108, 73] width 32 height 10
type input "drugs"
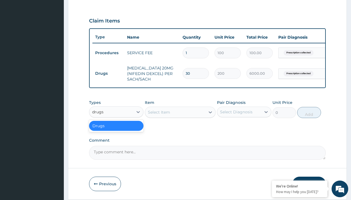
scroll to position [0, 0]
click at [116, 130] on div "Drugs" at bounding box center [116, 126] width 54 height 10
click at [159, 115] on div "Select Item" at bounding box center [159, 112] width 22 height 6
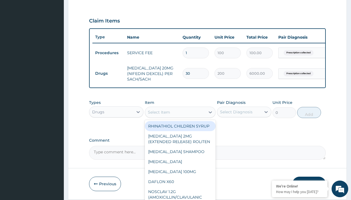
type input "[MEDICAL_DATA] 75mg (vasoprin) /sach"
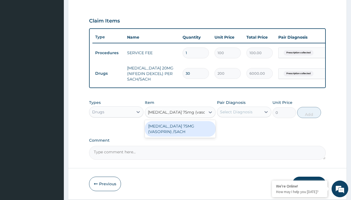
click at [180, 133] on div "[MEDICAL_DATA] 75MG (VASOPRIN) /SACH" at bounding box center [180, 129] width 71 height 16
type input "19"
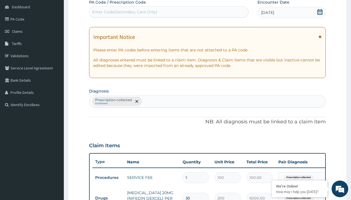
scroll to position [97, 0]
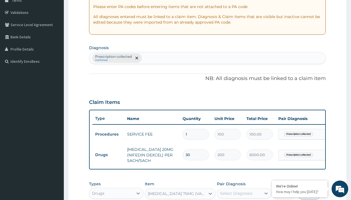
type input "prescription collected"
checkbox input "true"
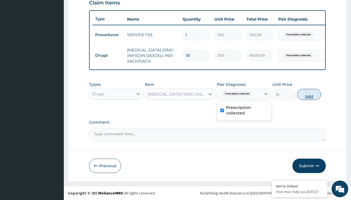
click at [309, 94] on button "Add" at bounding box center [309, 94] width 24 height 11
type input "0"
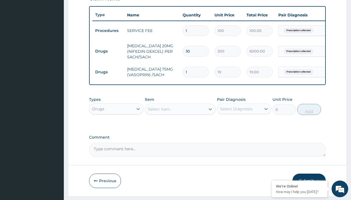
type input "30"
type input "570.00"
type input "30"
click at [108, 51] on td "Drugs" at bounding box center [108, 51] width 32 height 10
type input "procedures"
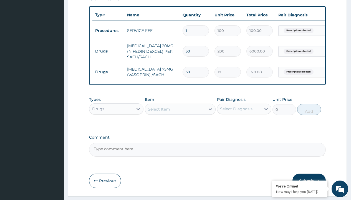
scroll to position [0, 0]
click at [116, 127] on div "Procedures" at bounding box center [116, 123] width 54 height 10
click at [159, 112] on div "Select Item" at bounding box center [159, 109] width 22 height 6
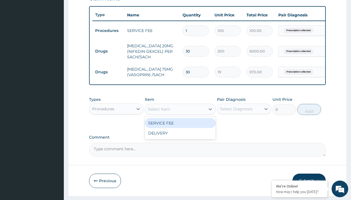
type input "delivery"
click at [180, 127] on div "DELIVERY" at bounding box center [180, 123] width 71 height 10
type input "2000"
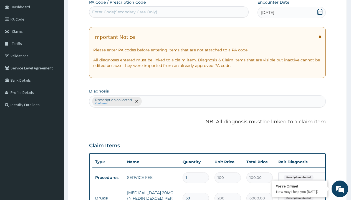
type input "prescription collected"
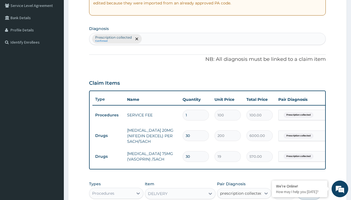
checkbox input "true"
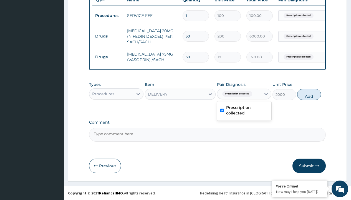
click at [309, 94] on button "Add" at bounding box center [309, 94] width 24 height 11
type input "0"
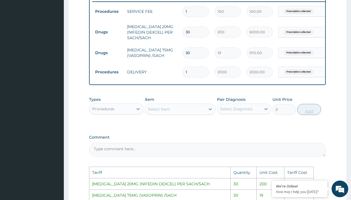
scroll to position [333, 0]
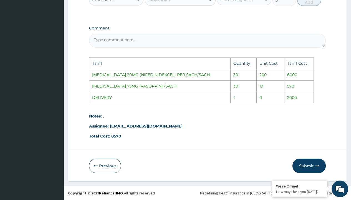
click at [266, 98] on td "0" at bounding box center [271, 97] width 28 height 11
click at [313, 167] on button "Submit" at bounding box center [309, 166] width 33 height 14
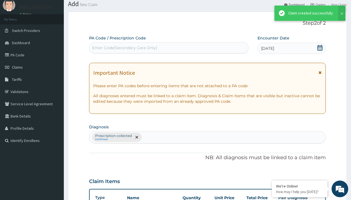
scroll to position [239, 0]
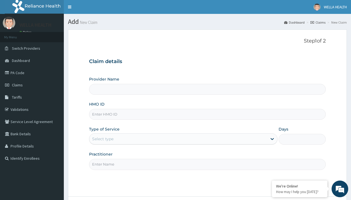
type input "Pharmacy Pick Up ( WellaHealth)"
type input "PIC/10054/E"
type input "WellaHealth"
click at [103, 139] on div "Select type" at bounding box center [102, 139] width 21 height 6
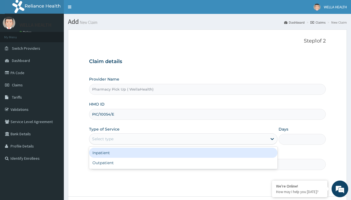
click at [183, 163] on div "Outpatient" at bounding box center [183, 163] width 189 height 10
type input "1"
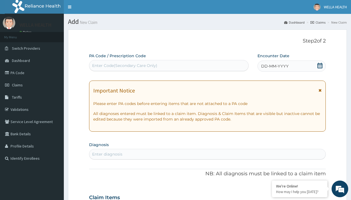
scroll to position [46, 0]
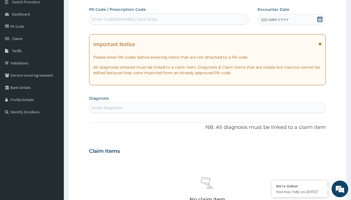
click at [275, 20] on span "DD-MM-YYYY" at bounding box center [274, 20] width 27 height 6
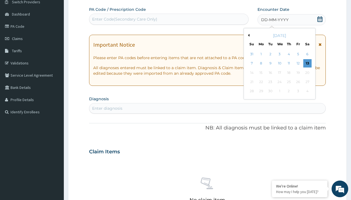
click at [248, 35] on button "Previous Month" at bounding box center [248, 35] width 3 height 3
click at [270, 63] on div "5" at bounding box center [270, 63] width 8 height 8
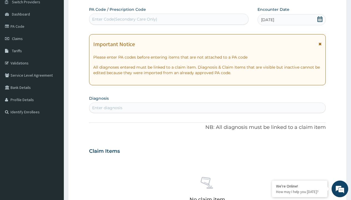
scroll to position [0, 0]
click at [107, 108] on div "Enter diagnosis" at bounding box center [107, 108] width 30 height 6
type input "prescription collected"
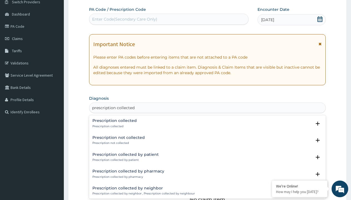
click at [114, 126] on p "Prescription collected" at bounding box center [114, 126] width 44 height 4
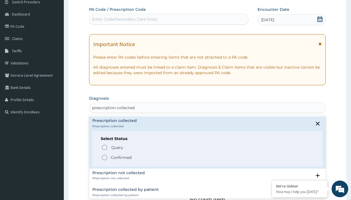
click at [121, 157] on p "Confirmed" at bounding box center [121, 158] width 21 height 6
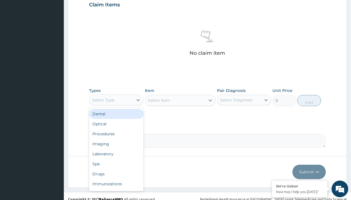
type input "procedures"
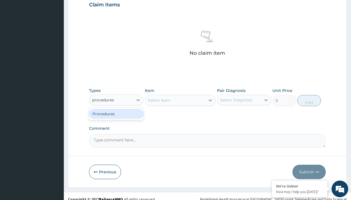
click at [116, 114] on div "Procedures" at bounding box center [116, 114] width 54 height 10
click at [159, 100] on div "Select Item" at bounding box center [180, 100] width 71 height 11
click at [103, 100] on div "Procedures" at bounding box center [103, 100] width 22 height 6
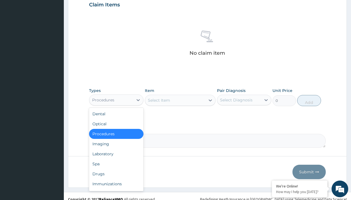
type input "procedures"
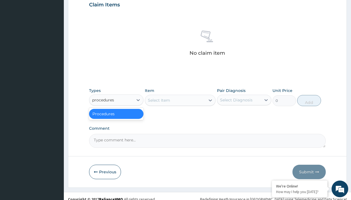
click at [116, 114] on div "Procedures" at bounding box center [116, 114] width 54 height 10
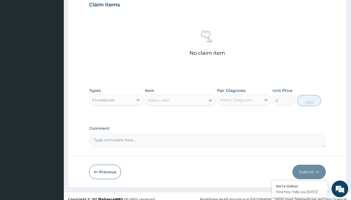
click at [159, 100] on div "Select Item" at bounding box center [159, 100] width 22 height 6
type input "service fee"
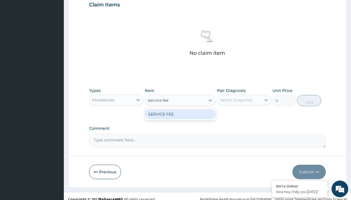
click at [180, 114] on div "SERVICE FEE" at bounding box center [180, 114] width 71 height 10
type input "100"
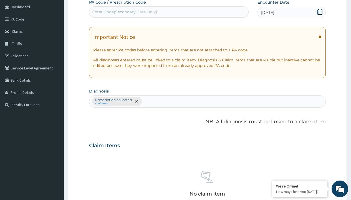
type input "prescription collected"
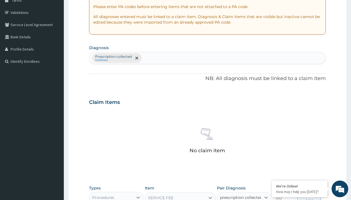
scroll to position [200, 0]
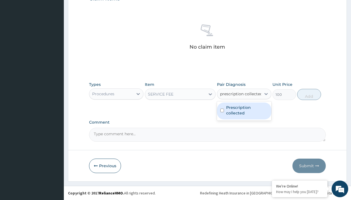
click at [244, 111] on label "Prescription collected" at bounding box center [247, 110] width 42 height 11
checkbox input "true"
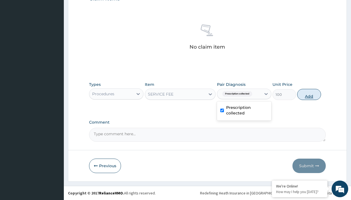
click at [309, 94] on button "Add" at bounding box center [309, 94] width 24 height 11
type input "0"
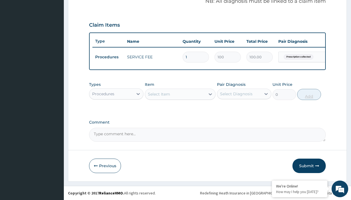
scroll to position [178, 0]
click at [103, 94] on div "Procedures" at bounding box center [103, 94] width 22 height 6
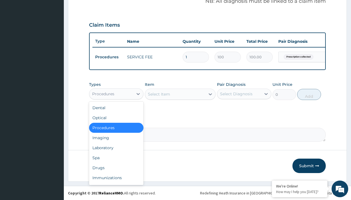
type input "drugs"
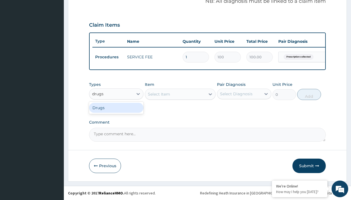
click at [116, 107] on div "Drugs" at bounding box center [116, 108] width 54 height 10
click at [159, 94] on div "Select Item" at bounding box center [180, 94] width 71 height 11
type input "[MEDICAL_DATA] syrup"
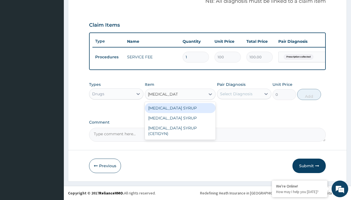
click at [180, 108] on div "[MEDICAL_DATA] SYRUP" at bounding box center [180, 108] width 71 height 10
type input "4000"
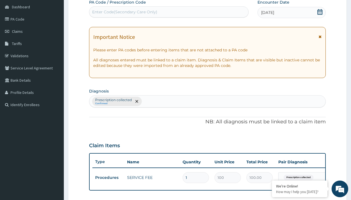
type input "prescription collected"
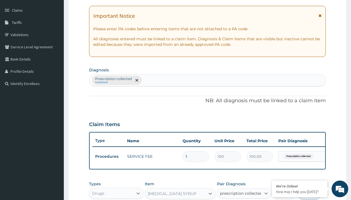
checkbox input "true"
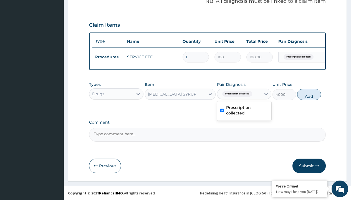
click at [309, 94] on button "Add" at bounding box center [309, 94] width 24 height 11
type input "0"
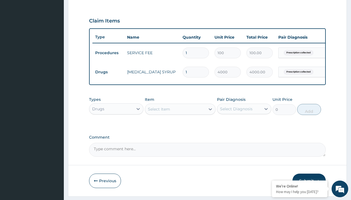
click at [108, 72] on td "Drugs" at bounding box center [108, 72] width 32 height 10
type input "drugs"
click at [116, 127] on div "Drugs" at bounding box center [116, 123] width 54 height 10
click at [159, 112] on div "Select Item" at bounding box center [159, 109] width 22 height 6
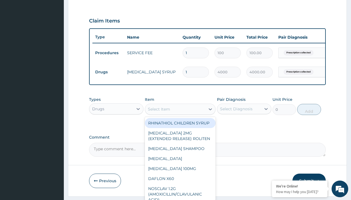
type input "1% [MEDICAL_DATA] cream"
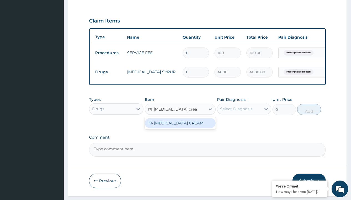
click at [180, 127] on div "1% [MEDICAL_DATA] CREAM" at bounding box center [180, 123] width 71 height 10
type input "2925"
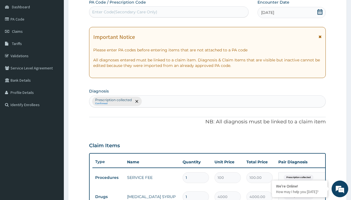
type input "prescription collected"
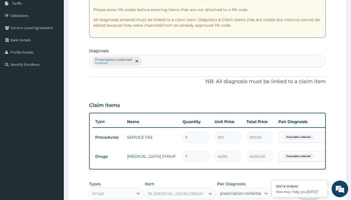
checkbox input "true"
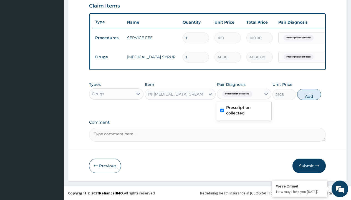
click at [309, 94] on button "Add" at bounding box center [309, 94] width 24 height 11
type input "0"
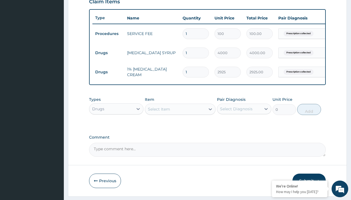
click at [108, 53] on td "Drugs" at bounding box center [108, 53] width 32 height 10
type input "procedures"
click at [116, 127] on div "Procedures" at bounding box center [116, 123] width 54 height 10
click at [159, 112] on div "Select Item" at bounding box center [159, 109] width 22 height 6
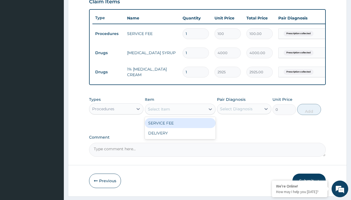
type input "delivery"
click at [180, 127] on div "DELIVERY" at bounding box center [180, 123] width 71 height 10
type input "2000"
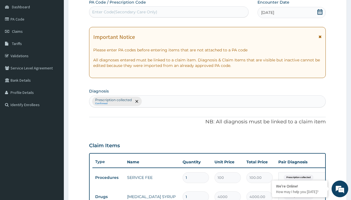
type input "prescription collected"
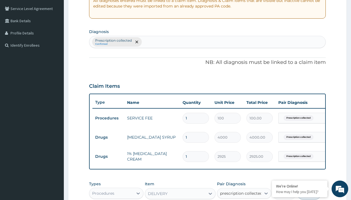
checkbox input "true"
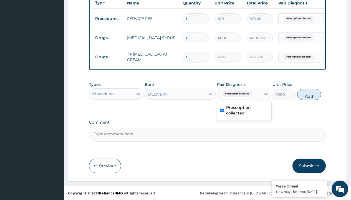
click at [309, 94] on button "Add" at bounding box center [309, 94] width 24 height 11
type input "0"
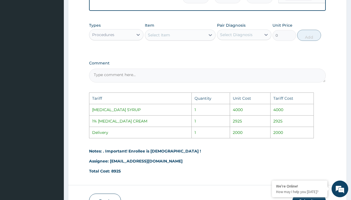
scroll to position [330, 0]
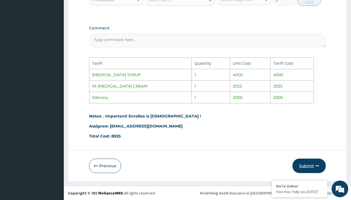
click at [307, 166] on button "Submit" at bounding box center [309, 166] width 33 height 14
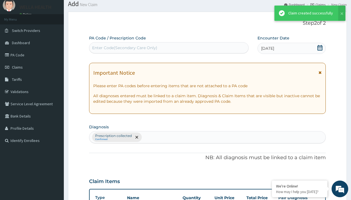
scroll to position [236, 0]
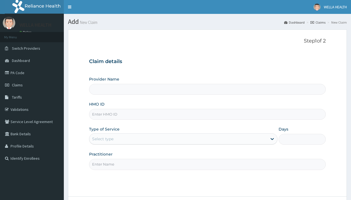
type input "Pharmacy Pick Up ( WellaHealth)"
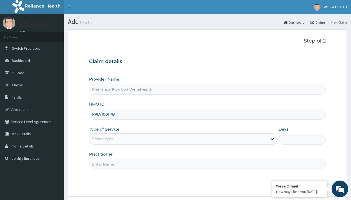
type input "PPD/10011/B"
type input "WellaHealth"
click at [103, 139] on div "Select type" at bounding box center [102, 139] width 21 height 6
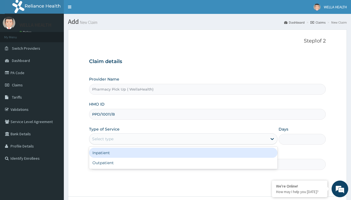
click at [183, 163] on div "Outpatient" at bounding box center [183, 163] width 189 height 10
type input "1"
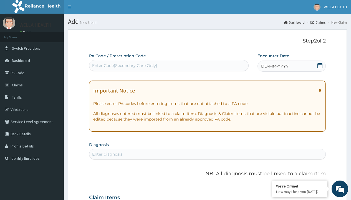
scroll to position [46, 0]
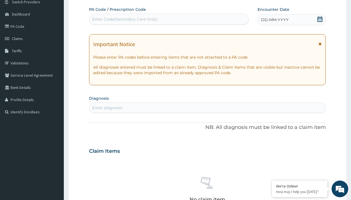
click at [275, 20] on span "DD-MM-YYYY" at bounding box center [274, 20] width 27 height 6
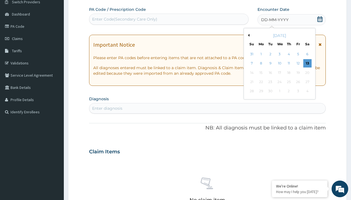
click at [248, 35] on button "Previous Month" at bounding box center [248, 35] width 3 height 3
click at [270, 63] on div "5" at bounding box center [270, 63] width 8 height 8
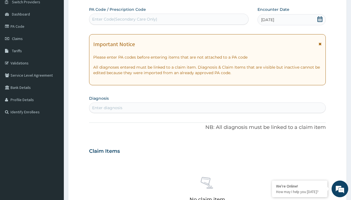
scroll to position [0, 0]
click at [107, 108] on div "Enter diagnosis" at bounding box center [107, 108] width 30 height 6
type input "prescription collected"
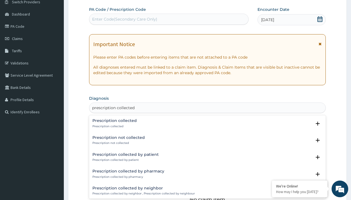
click at [114, 126] on p "Prescription collected" at bounding box center [114, 126] width 44 height 4
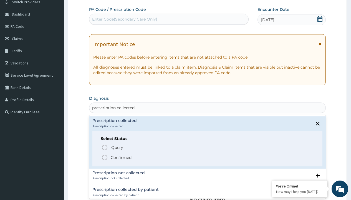
click at [121, 157] on p "Confirmed" at bounding box center [121, 158] width 21 height 6
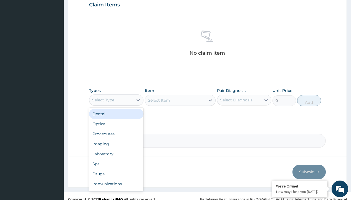
type input "procedures"
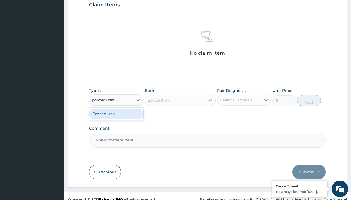
scroll to position [0, 0]
click at [116, 114] on div "Procedures" at bounding box center [116, 114] width 54 height 10
click at [159, 100] on div "Select Item" at bounding box center [180, 100] width 71 height 11
click at [103, 100] on div "Procedures" at bounding box center [103, 100] width 22 height 6
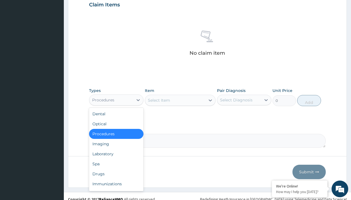
type input "procedures"
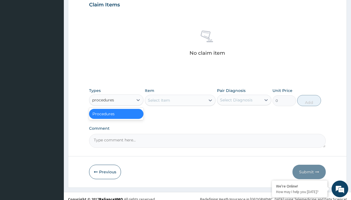
click at [116, 114] on div "Procedures" at bounding box center [116, 114] width 54 height 10
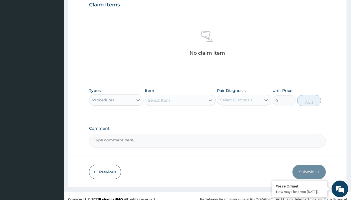
click at [159, 100] on div "Select Item" at bounding box center [159, 100] width 22 height 6
type input "service fee"
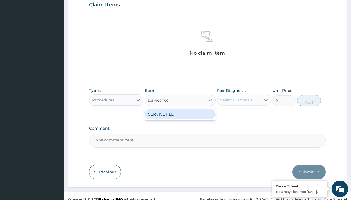
click at [180, 114] on div "SERVICE FEE" at bounding box center [180, 114] width 71 height 10
type input "100"
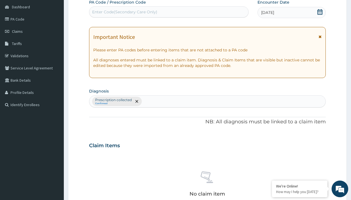
type input "prescription collected"
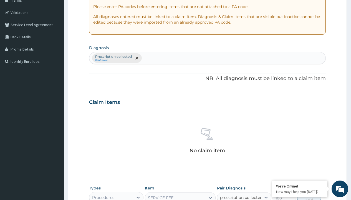
checkbox input "true"
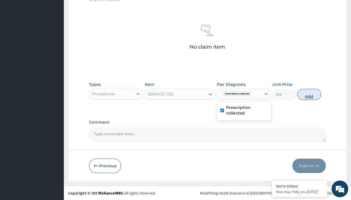
click at [309, 94] on button "Add" at bounding box center [309, 94] width 24 height 11
type input "0"
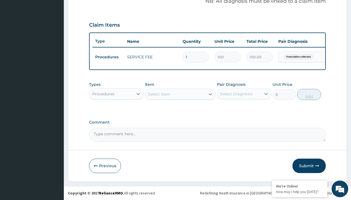
scroll to position [178, 0]
click at [103, 94] on div "Procedures" at bounding box center [103, 94] width 22 height 6
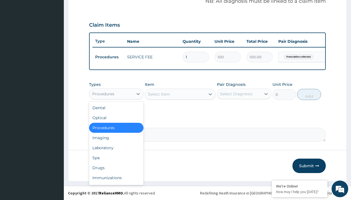
type input "drugs"
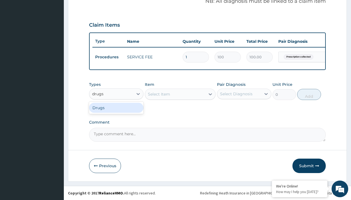
scroll to position [0, 0]
click at [116, 107] on div "Drugs" at bounding box center [116, 108] width 54 height 10
click at [159, 94] on div "Select Item" at bounding box center [180, 94] width 71 height 11
type input "labetalol 200mg( labet)/pack x30"
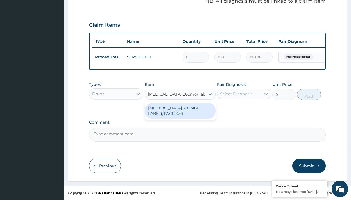
click at [180, 111] on div "[MEDICAL_DATA] 200MG( LABET)/PACK X30" at bounding box center [180, 111] width 71 height 16
type input "500"
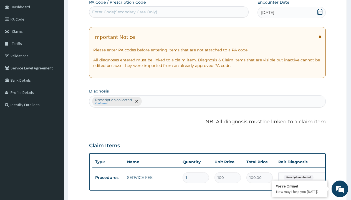
type input "prescription collected"
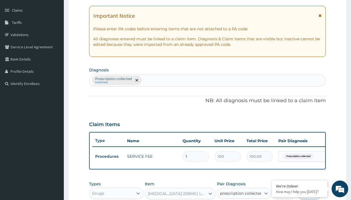
checkbox input "true"
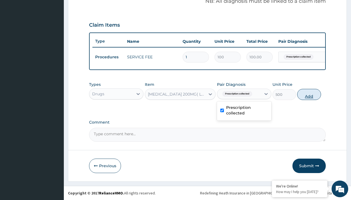
click at [309, 94] on button "Add" at bounding box center [309, 94] width 24 height 11
type input "0"
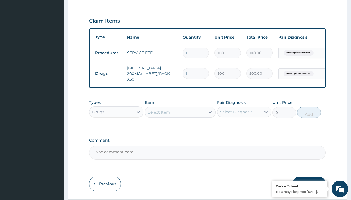
type input "60"
type input "30000.00"
type input "60"
click at [108, 72] on td "Drugs" at bounding box center [108, 73] width 32 height 10
type input "drugs"
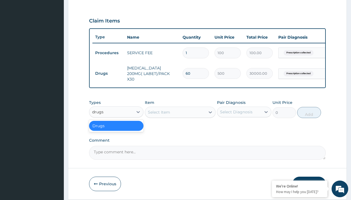
scroll to position [0, 0]
click at [116, 127] on div "Drugs" at bounding box center [116, 126] width 54 height 10
click at [159, 113] on div "Select Item" at bounding box center [159, 112] width 22 height 6
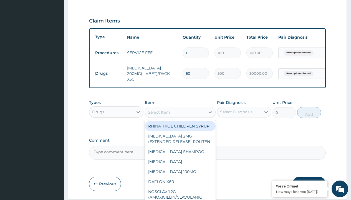
click at [178, 130] on div "RHINATHIOL CHILDREN SYRUP" at bounding box center [180, 126] width 71 height 10
type input "8455"
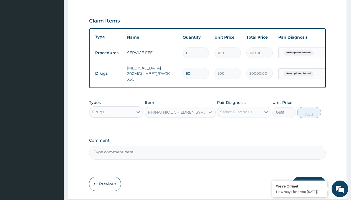
scroll to position [54, 0]
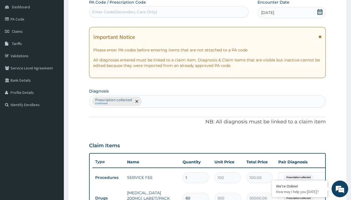
click at [113, 100] on p "Prescription collected" at bounding box center [113, 100] width 37 height 4
type input "prescription collected"
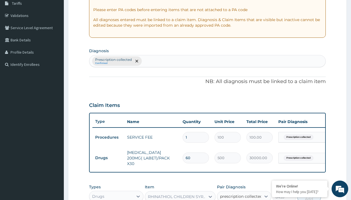
checkbox input "true"
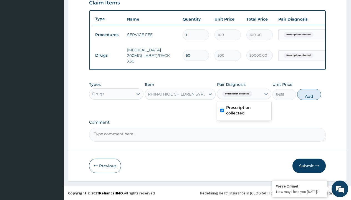
click at [309, 94] on button "Add" at bounding box center [309, 94] width 24 height 11
type input "0"
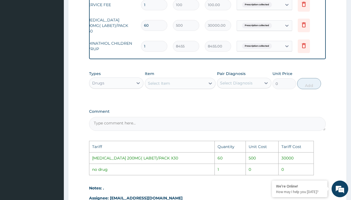
scroll to position [0, 42]
click at [302, 46] on icon at bounding box center [303, 45] width 7 height 7
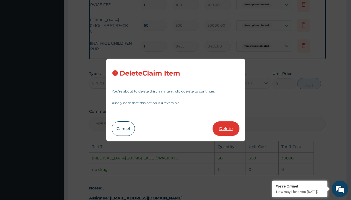
click at [226, 127] on button "Delete" at bounding box center [226, 128] width 27 height 14
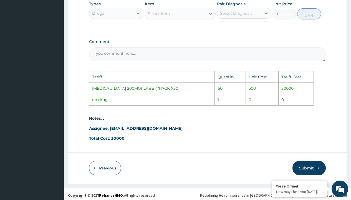
scroll to position [280, 0]
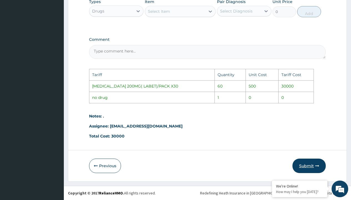
click at [307, 165] on button "Submit" at bounding box center [309, 166] width 33 height 14
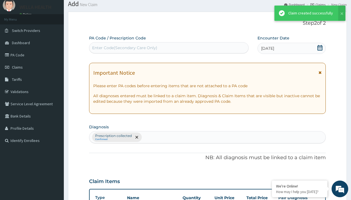
scroll to position [197, 0]
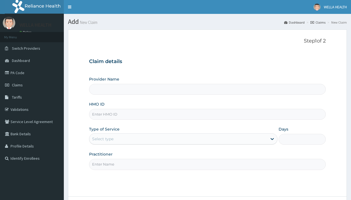
type input "Pharmacy Pick Up ( WellaHealth)"
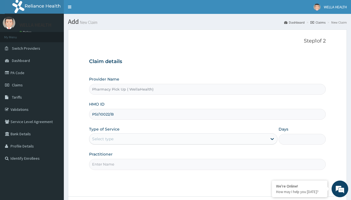
type input "PSI/10022/B"
type input "WellaHealth"
click at [103, 139] on div "Select type" at bounding box center [102, 139] width 21 height 6
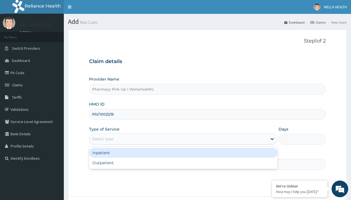
click at [183, 163] on div "Outpatient" at bounding box center [183, 163] width 189 height 10
type input "1"
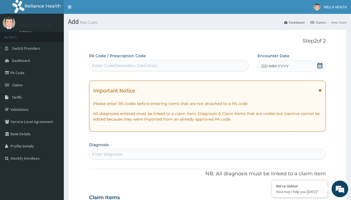
scroll to position [46, 0]
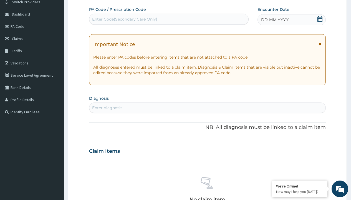
click at [275, 20] on span "DD-MM-YYYY" at bounding box center [274, 20] width 27 height 6
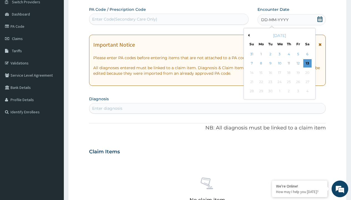
click at [248, 35] on button "Previous Month" at bounding box center [248, 35] width 3 height 3
click at [270, 63] on div "5" at bounding box center [270, 63] width 8 height 8
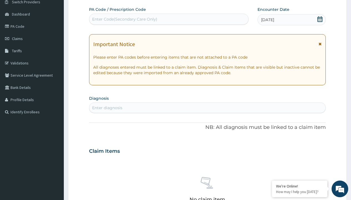
click at [107, 108] on div "Enter diagnosis" at bounding box center [107, 108] width 30 height 6
type input "prescription collected"
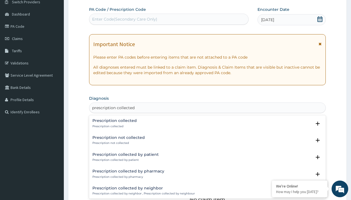
click at [114, 126] on p "Prescription collected" at bounding box center [114, 126] width 44 height 4
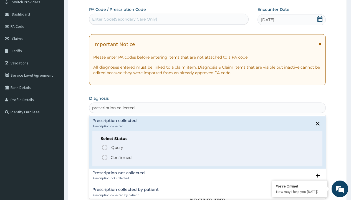
click at [121, 157] on p "Confirmed" at bounding box center [121, 158] width 21 height 6
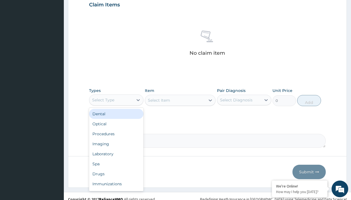
type input "procedures"
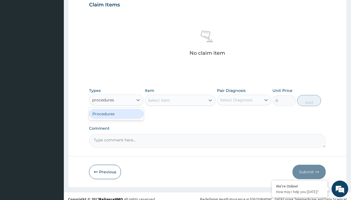
scroll to position [0, 0]
click at [116, 114] on div "Procedures" at bounding box center [116, 114] width 54 height 10
click at [159, 100] on div "Select Item" at bounding box center [159, 100] width 22 height 6
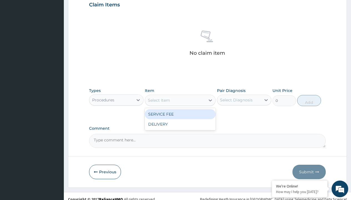
type input "service fee"
click at [180, 114] on div "SERVICE FEE" at bounding box center [180, 114] width 71 height 10
type input "100"
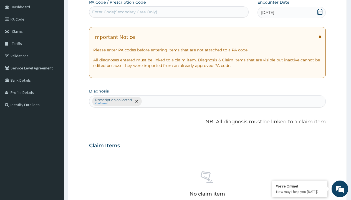
type input "prescription collected"
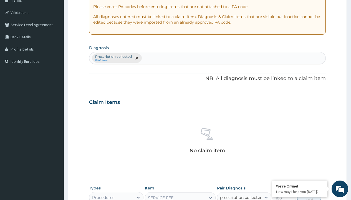
scroll to position [0, 0]
checkbox input "true"
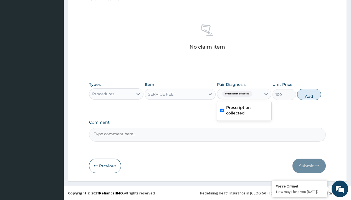
click at [309, 94] on button "Add" at bounding box center [309, 94] width 24 height 11
type input "0"
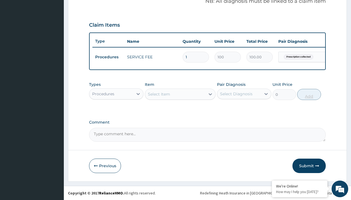
scroll to position [178, 0]
click at [103, 94] on div "Procedures" at bounding box center [103, 94] width 22 height 6
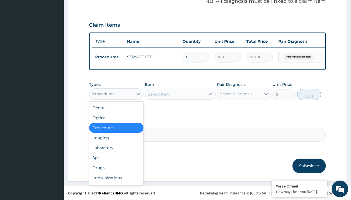
type input "drugs"
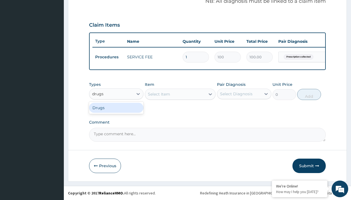
scroll to position [0, 0]
click at [116, 107] on div "Drugs" at bounding box center [116, 108] width 54 height 10
click at [159, 94] on div "Select Item" at bounding box center [159, 94] width 22 height 6
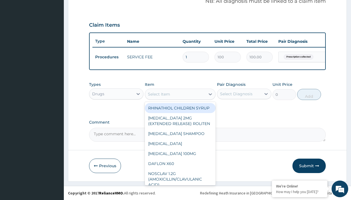
click at [98, 94] on div "Drugs" at bounding box center [98, 94] width 12 height 6
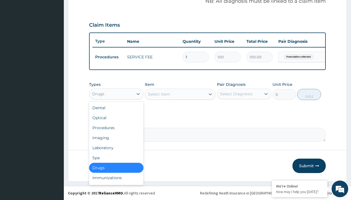
type input "drugs"
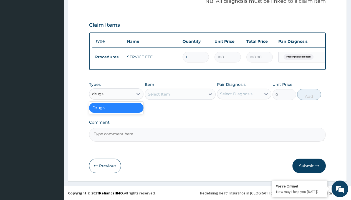
click at [116, 107] on div "Drugs" at bounding box center [116, 108] width 54 height 10
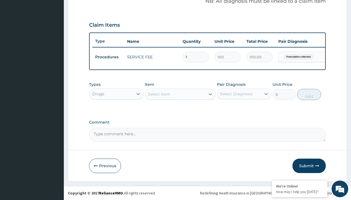
click at [159, 94] on div "Select Item" at bounding box center [159, 94] width 22 height 6
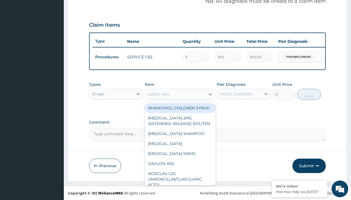
type input "losartan 50mg (accord)/pack"
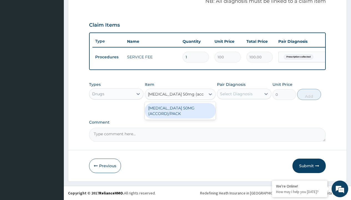
click at [180, 111] on div "LOSARTAN 50MG (ACCORD)/PACK" at bounding box center [180, 111] width 71 height 16
type input "119"
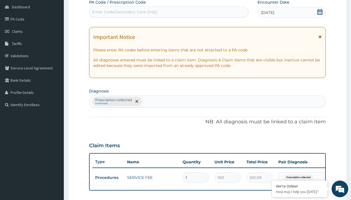
type input "prescription collected"
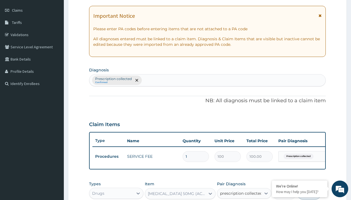
checkbox input "true"
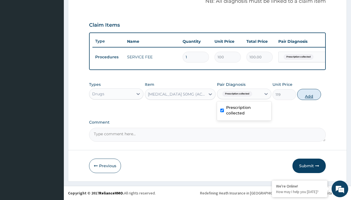
click at [309, 94] on button "Add" at bounding box center [309, 94] width 24 height 11
type input "0"
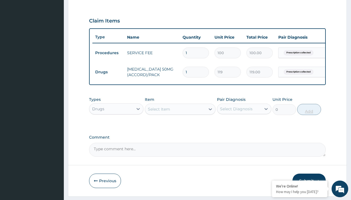
type input "28"
type input "3332.00"
type input "28"
click at [108, 72] on td "Drugs" at bounding box center [108, 72] width 32 height 10
type input "drugs"
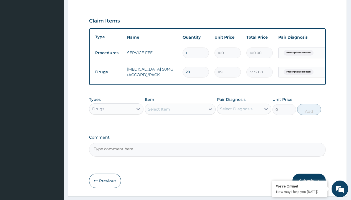
scroll to position [0, 0]
click at [116, 127] on div "Drugs" at bounding box center [116, 123] width 54 height 10
click at [159, 112] on div "Select Item" at bounding box center [159, 109] width 22 height 6
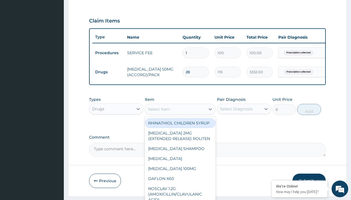
type input "nifedipine 20mg (nifedin dexcel) per sach/sach"
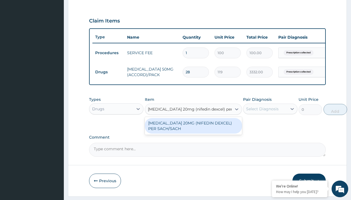
click at [193, 130] on div "NIFEDIPINE 20MG (NIFEDIN DEXCEL) PER SACH/SACH" at bounding box center [193, 126] width 97 height 16
type input "200"
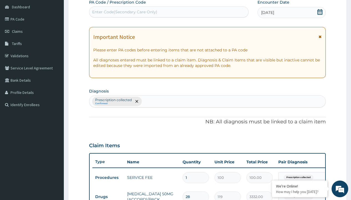
type input "prescription collected"
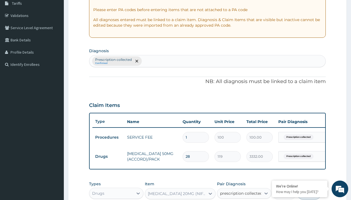
checkbox input "true"
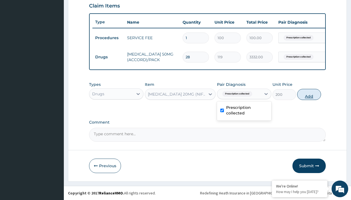
click at [309, 94] on button "Add" at bounding box center [309, 94] width 24 height 11
type input "0"
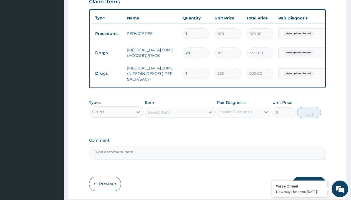
type input "30"
type input "6000.00"
type input "30"
click at [108, 53] on td "Drugs" at bounding box center [108, 53] width 32 height 10
type input "drugs"
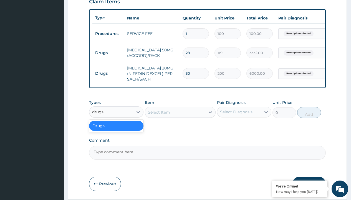
scroll to position [0, 0]
click at [116, 130] on div "Drugs" at bounding box center [116, 126] width 54 height 10
click at [159, 115] on div "Select Item" at bounding box center [159, 112] width 22 height 6
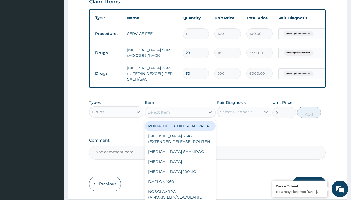
type input "moduretic (amlodipine hcl+hctz)"
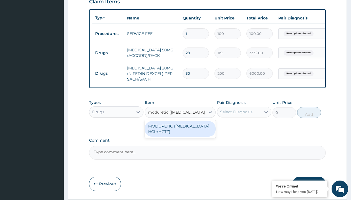
click at [180, 133] on div "MODURETIC ([MEDICAL_DATA] HCL+HCTZ)" at bounding box center [180, 129] width 71 height 16
type input "120"
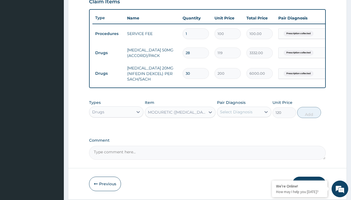
scroll to position [54, 0]
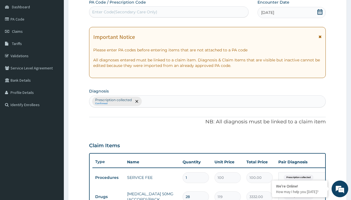
click at [113, 100] on p "Prescription collected" at bounding box center [113, 100] width 37 height 4
type input "prescription collected"
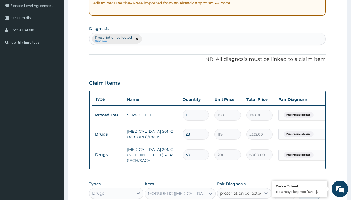
scroll to position [0, 0]
checkbox input "true"
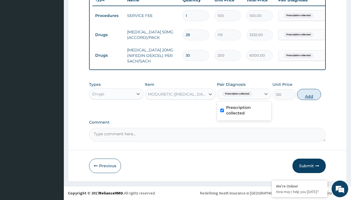
click at [309, 94] on button "Add" at bounding box center [309, 94] width 24 height 11
type input "0"
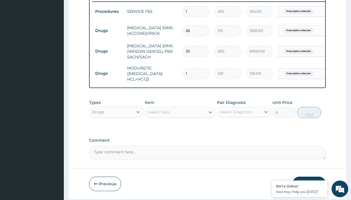
type input "30"
type input "3600.00"
type input "30"
click at [108, 31] on td "Drugs" at bounding box center [108, 31] width 32 height 10
type input "procedures"
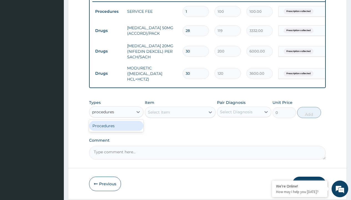
scroll to position [0, 0]
click at [116, 130] on div "Procedures" at bounding box center [116, 126] width 54 height 10
click at [159, 115] on div "Select Item" at bounding box center [159, 112] width 22 height 6
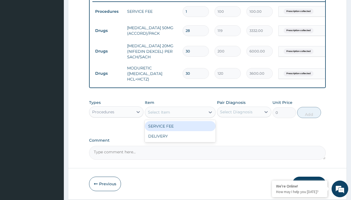
type input "delivery"
click at [180, 130] on div "DELIVERY" at bounding box center [180, 126] width 71 height 10
type input "2000"
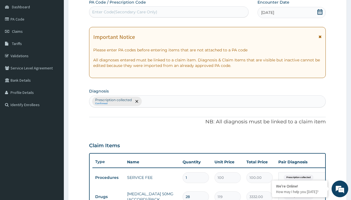
scroll to position [138, 0]
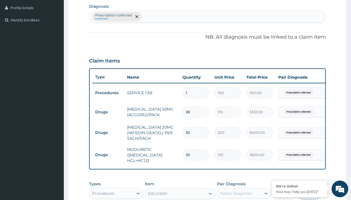
type input "prescription collected"
checkbox input "true"
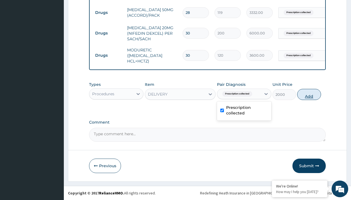
click at [309, 94] on button "Add" at bounding box center [309, 94] width 24 height 11
type input "0"
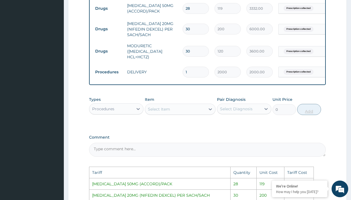
scroll to position [367, 0]
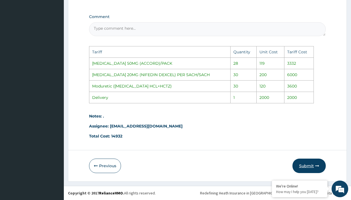
click at [304, 165] on button "Submit" at bounding box center [309, 166] width 33 height 14
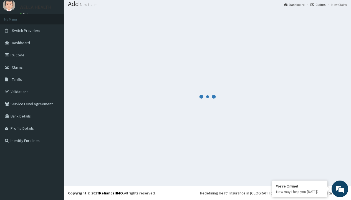
scroll to position [261, 0]
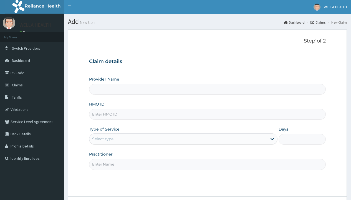
type input "Pharmacy Pick Up ( WellaHealth)"
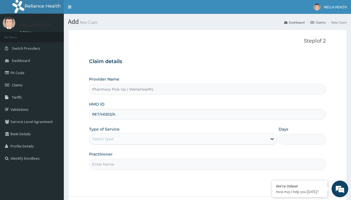
type input "RET/46302/A"
type input "WellaHealth"
click at [103, 139] on div "Select type" at bounding box center [102, 139] width 21 height 6
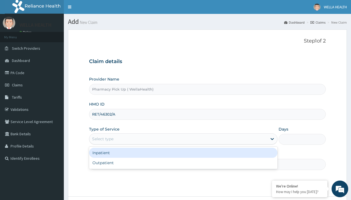
click at [183, 163] on div "Outpatient" at bounding box center [183, 163] width 189 height 10
type input "1"
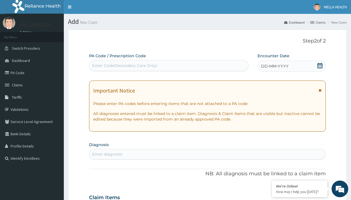
scroll to position [46, 0]
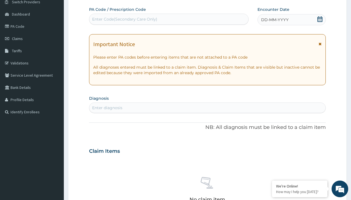
click at [275, 20] on span "DD-MM-YYYY" at bounding box center [274, 20] width 27 height 6
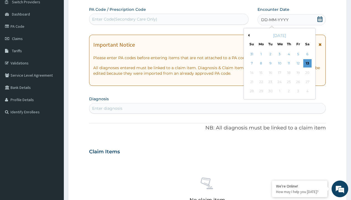
click at [248, 35] on button "Previous Month" at bounding box center [248, 35] width 3 height 3
click at [270, 63] on div "5" at bounding box center [270, 63] width 8 height 8
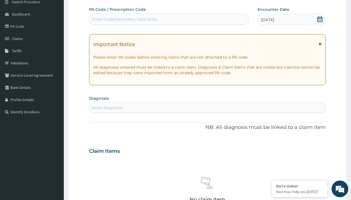
click at [107, 108] on div "Enter diagnosis" at bounding box center [107, 108] width 30 height 6
type input "prescription collected"
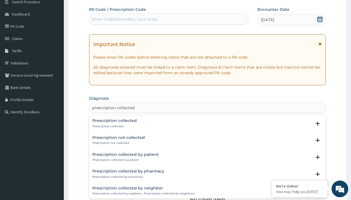
scroll to position [0, 0]
click at [114, 126] on p "Prescription collected" at bounding box center [114, 126] width 44 height 4
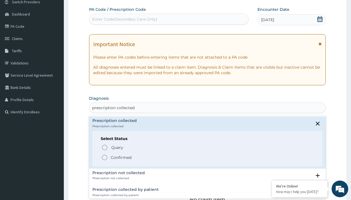
click at [121, 157] on p "Confirmed" at bounding box center [121, 158] width 21 height 6
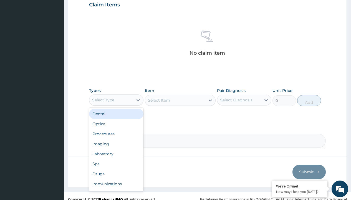
type input "procedures"
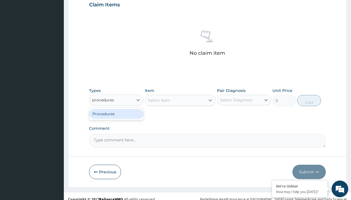
scroll to position [0, 0]
click at [116, 114] on div "Procedures" at bounding box center [116, 114] width 54 height 10
click at [159, 100] on div "Select Item" at bounding box center [180, 100] width 71 height 11
click at [103, 100] on div "Procedures" at bounding box center [103, 100] width 22 height 6
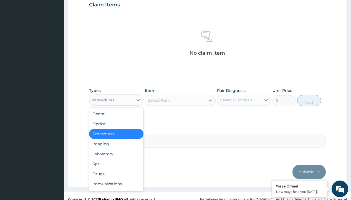
type input "procedures"
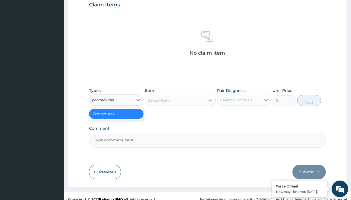
click at [116, 114] on div "Procedures" at bounding box center [116, 114] width 54 height 10
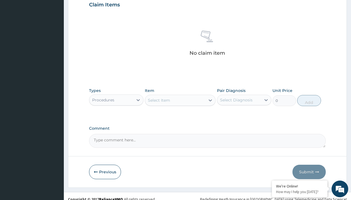
click at [159, 100] on div "Select Item" at bounding box center [159, 100] width 22 height 6
type input "service fee"
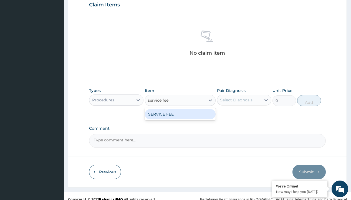
click at [180, 114] on div "SERVICE FEE" at bounding box center [180, 114] width 71 height 10
type input "100"
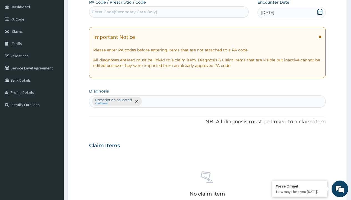
type input "prescription collected"
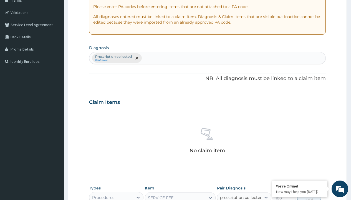
scroll to position [0, 0]
checkbox input "true"
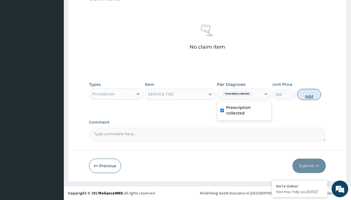
click at [309, 94] on button "Add" at bounding box center [309, 94] width 24 height 11
type input "0"
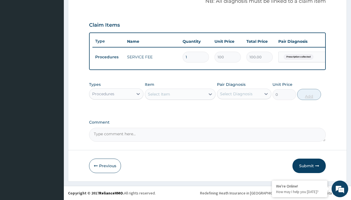
scroll to position [178, 0]
click at [103, 94] on div "Procedures" at bounding box center [103, 94] width 22 height 6
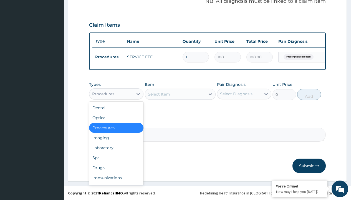
type input "drugs"
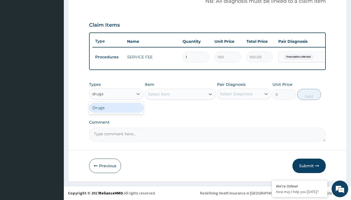
scroll to position [0, 0]
click at [116, 107] on div "Drugs" at bounding box center [116, 108] width 54 height 10
click at [159, 94] on div "Select Item" at bounding box center [180, 94] width 71 height 11
type input "empagliflozin 10mg"
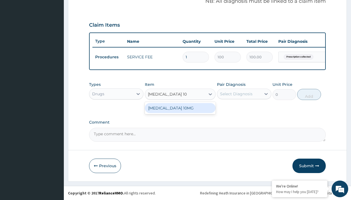
click at [180, 108] on div "EMPAGLIFLOZIN 10MG" at bounding box center [180, 108] width 71 height 10
type input "785.7000122070312"
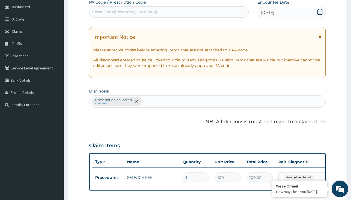
type input "prescription collected"
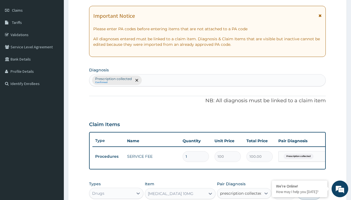
checkbox input "true"
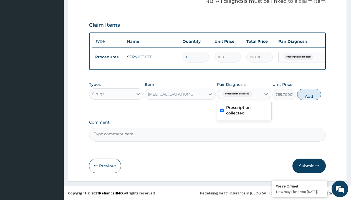
click at [309, 94] on button "Add" at bounding box center [309, 94] width 24 height 11
type input "0"
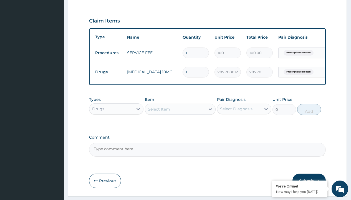
type input "28"
type input "21999.60"
type input "28"
click at [108, 72] on td "Drugs" at bounding box center [108, 72] width 32 height 10
type input "drugs"
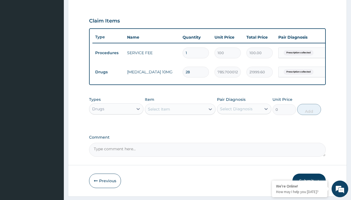
scroll to position [0, 0]
click at [116, 127] on div "Drugs" at bounding box center [116, 123] width 54 height 10
click at [159, 112] on div "Select Item" at bounding box center [159, 109] width 22 height 6
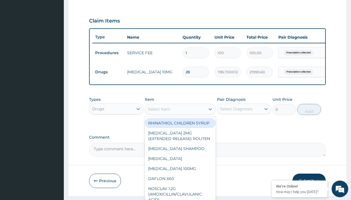
type input "torsemide 10mg (torsinex)/pack"
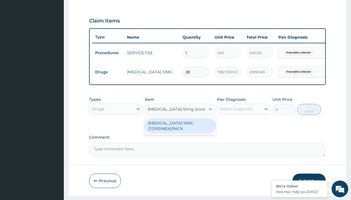
click at [180, 130] on div "TORSEMIDE 10MG (TORSINEX)/PACK" at bounding box center [180, 126] width 71 height 16
type input "218.5"
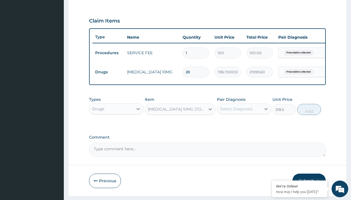
scroll to position [54, 0]
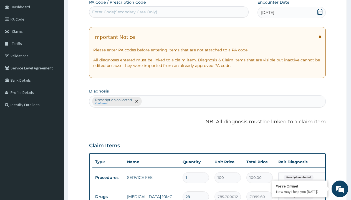
click at [113, 100] on p "Prescription collected" at bounding box center [113, 100] width 37 height 4
type input "prescription collected"
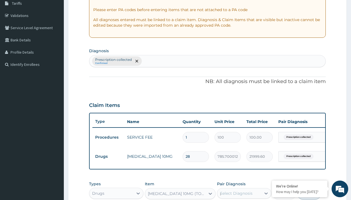
scroll to position [0, 0]
checkbox input "true"
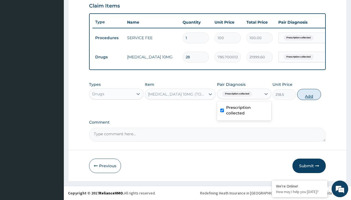
click at [309, 94] on button "Add" at bounding box center [309, 94] width 24 height 11
type input "0"
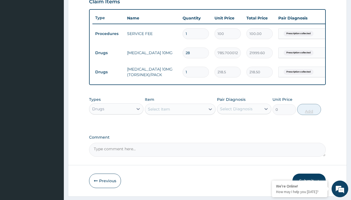
type input "60"
type input "13110.00"
type input "60"
click at [108, 53] on td "Drugs" at bounding box center [108, 53] width 32 height 10
type input "procedures"
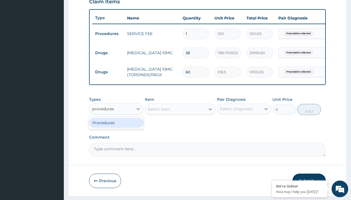
scroll to position [0, 0]
click at [116, 127] on div "Procedures" at bounding box center [116, 123] width 54 height 10
click at [159, 112] on div "Select Item" at bounding box center [159, 109] width 22 height 6
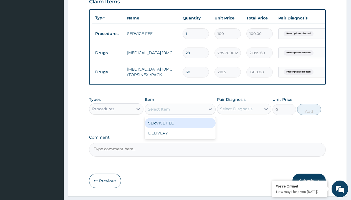
type input "delivery"
click at [180, 127] on div "DELIVERY" at bounding box center [180, 123] width 71 height 10
type input "2000"
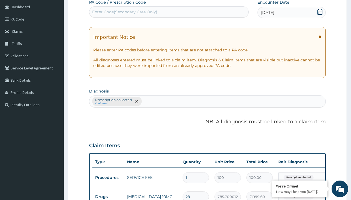
type input "prescription collected"
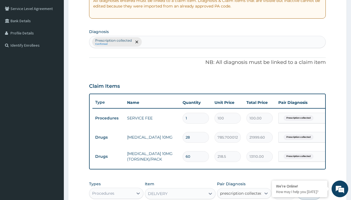
checkbox input "true"
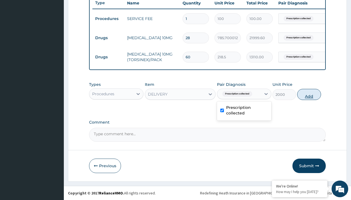
click at [309, 94] on button "Add" at bounding box center [309, 94] width 24 height 11
type input "0"
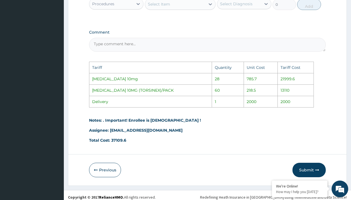
scroll to position [330, 0]
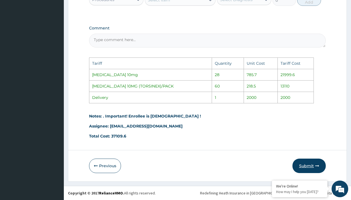
click at [310, 168] on button "Submit" at bounding box center [309, 166] width 33 height 14
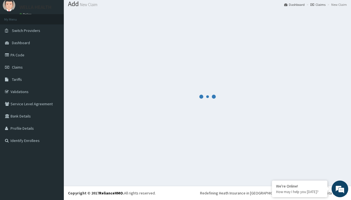
scroll to position [236, 0]
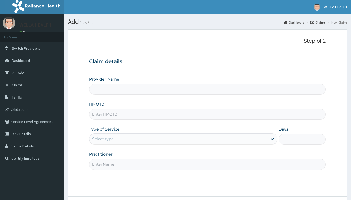
type input "Pharmacy Pick Up ( WellaHealth)"
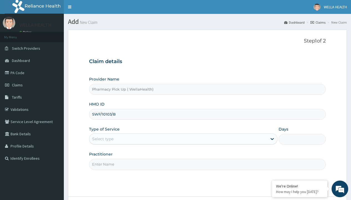
type input "SWF/10103/B"
type input "WellaHealth"
click at [103, 139] on div "Select type" at bounding box center [102, 139] width 21 height 6
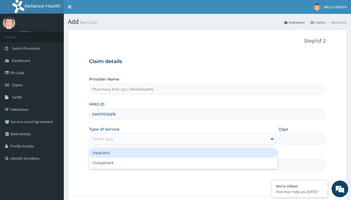
click at [183, 163] on div "Outpatient" at bounding box center [183, 163] width 189 height 10
type input "1"
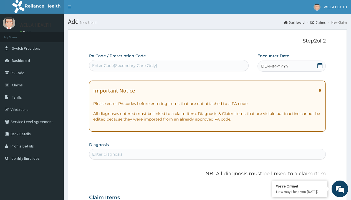
scroll to position [46, 0]
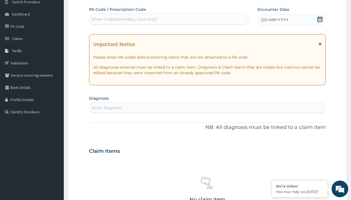
click at [275, 20] on span "DD-MM-YYYY" at bounding box center [274, 20] width 27 height 6
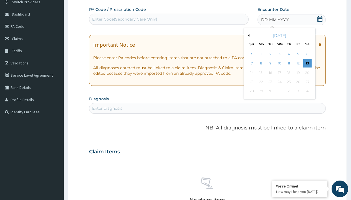
click at [248, 35] on button "Previous Month" at bounding box center [248, 35] width 3 height 3
click at [270, 63] on div "5" at bounding box center [270, 63] width 8 height 8
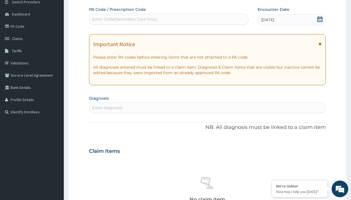
scroll to position [0, 0]
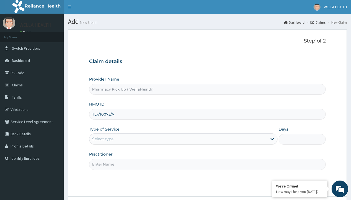
type input "TLF/10073/A"
type input "WellaHealth"
click at [103, 139] on div "Select type" at bounding box center [102, 139] width 21 height 6
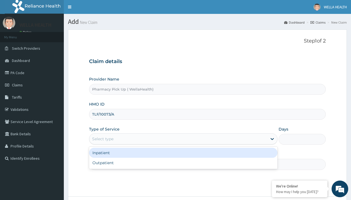
click at [183, 163] on div "Outpatient" at bounding box center [183, 163] width 189 height 10
type input "1"
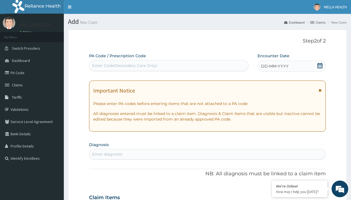
scroll to position [46, 0]
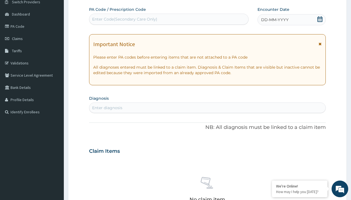
click at [275, 20] on span "DD-MM-YYYY" at bounding box center [274, 20] width 27 height 6
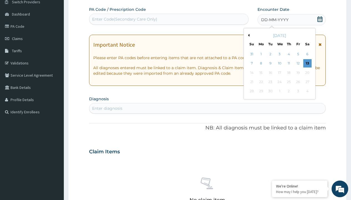
click at [248, 35] on button "Previous Month" at bounding box center [248, 35] width 3 height 3
click at [270, 63] on div "5" at bounding box center [270, 63] width 8 height 8
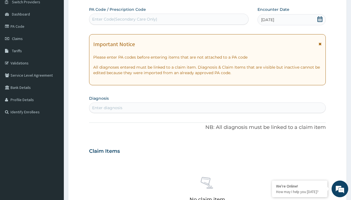
click at [107, 108] on div "Enter diagnosis" at bounding box center [107, 108] width 30 height 6
type input "prescription collected"
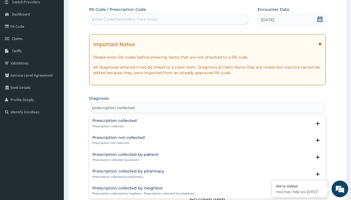
click at [114, 126] on p "Prescription collected" at bounding box center [114, 126] width 44 height 4
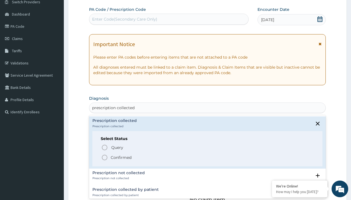
click at [121, 157] on p "Confirmed" at bounding box center [121, 158] width 21 height 6
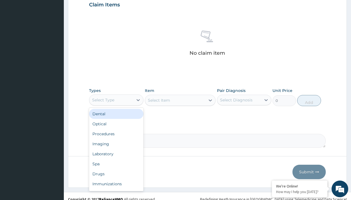
type input "procedures"
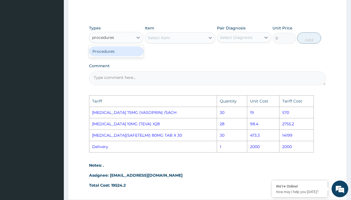
scroll to position [255, 0]
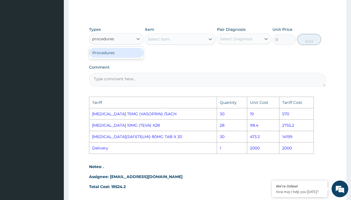
click at [126, 51] on div "Procedures" at bounding box center [116, 53] width 54 height 10
click at [162, 41] on div "Select Item" at bounding box center [180, 39] width 71 height 11
click at [170, 39] on div "Select Item" at bounding box center [175, 39] width 61 height 9
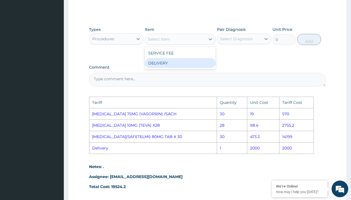
click at [174, 62] on div "DELIVERY" at bounding box center [180, 63] width 71 height 10
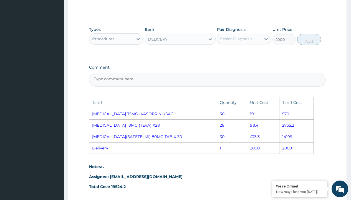
type input "2000"
click at [235, 38] on div "Select Diagnosis" at bounding box center [236, 39] width 32 height 6
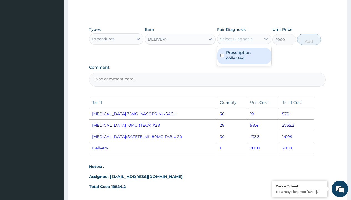
click at [242, 53] on label "Prescription collected" at bounding box center [247, 55] width 42 height 11
checkbox input "true"
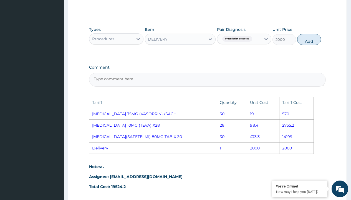
click at [310, 42] on button "Add" at bounding box center [309, 39] width 24 height 11
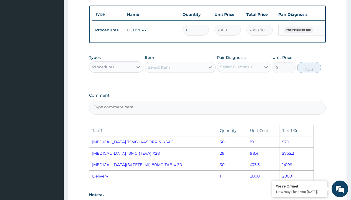
scroll to position [202, 0]
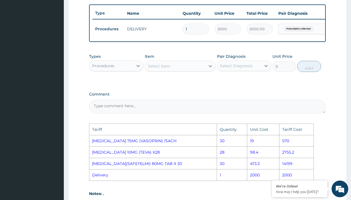
click at [163, 69] on div "Select Item" at bounding box center [159, 66] width 22 height 6
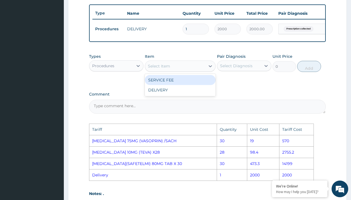
click at [168, 85] on div "SERVICE FEE" at bounding box center [180, 80] width 71 height 10
type input "100"
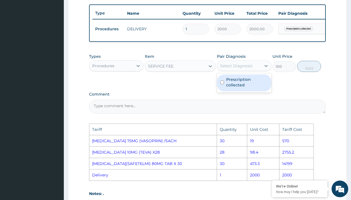
drag, startPoint x: 256, startPoint y: 71, endPoint x: 263, endPoint y: 88, distance: 18.2
click at [263, 71] on div "option Prescription collected, selected. option Prescription collected focused,…" at bounding box center [244, 66] width 54 height 11
click at [263, 88] on label "Prescription collected" at bounding box center [247, 82] width 42 height 11
checkbox input "true"
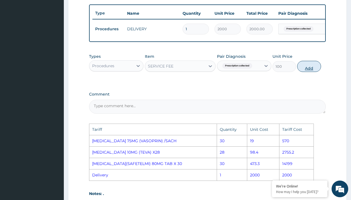
click at [311, 69] on button "Add" at bounding box center [309, 66] width 24 height 11
type input "0"
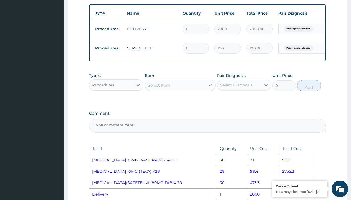
scroll to position [0, 42]
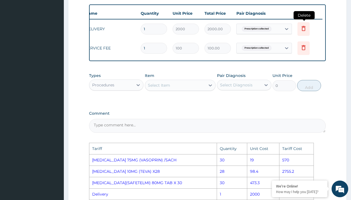
click at [306, 32] on icon at bounding box center [304, 29] width 12 height 14
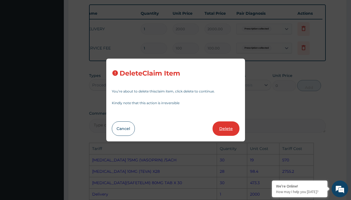
click at [220, 124] on button "Delete" at bounding box center [226, 128] width 27 height 14
type input "100"
type input "100.00"
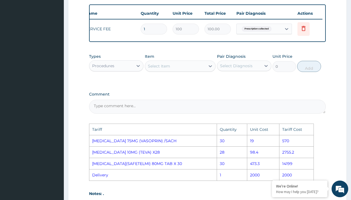
click at [103, 69] on div "Procedures" at bounding box center [103, 66] width 22 height 6
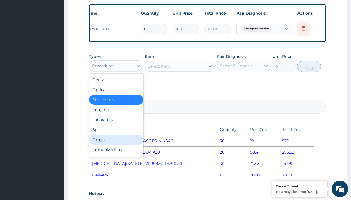
click at [106, 143] on div "Drugs" at bounding box center [116, 140] width 54 height 10
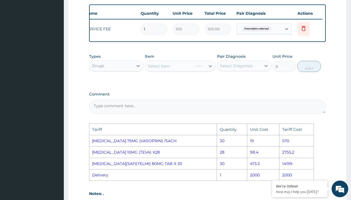
click at [161, 70] on div "Select Item" at bounding box center [180, 66] width 71 height 11
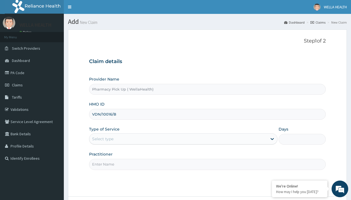
type input "VDN/10016/B"
type input "WellaHealth"
click at [103, 139] on div "Select type" at bounding box center [102, 139] width 21 height 6
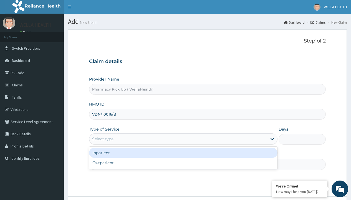
click at [183, 163] on div "Outpatient" at bounding box center [183, 163] width 189 height 10
type input "1"
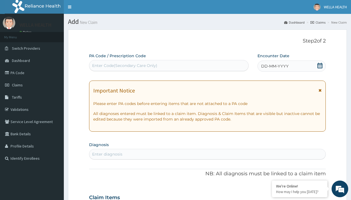
scroll to position [46, 0]
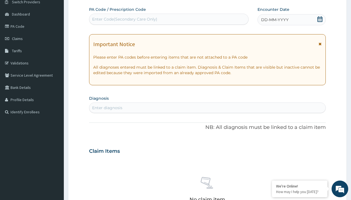
click at [275, 20] on span "DD-MM-YYYY" at bounding box center [274, 20] width 27 height 6
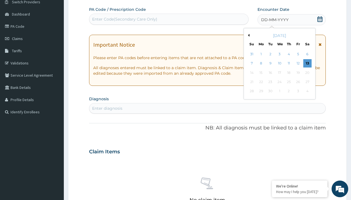
click at [248, 35] on button "Previous Month" at bounding box center [248, 35] width 3 height 3
click at [270, 63] on div "5" at bounding box center [270, 63] width 8 height 8
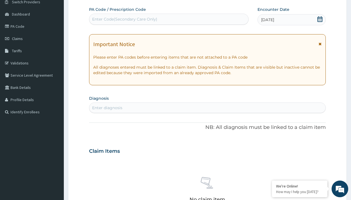
click at [107, 108] on div "Enter diagnosis" at bounding box center [107, 108] width 30 height 6
type input "prescription collected"
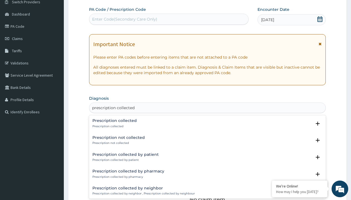
click at [114, 126] on p "Prescription collected" at bounding box center [114, 126] width 44 height 4
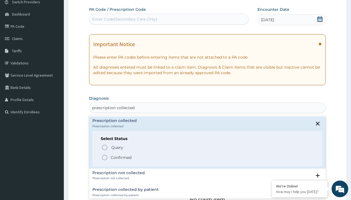
click at [121, 157] on p "Confirmed" at bounding box center [121, 158] width 21 height 6
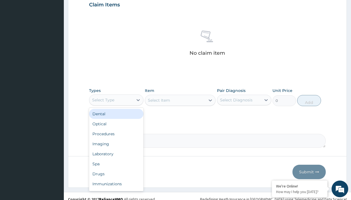
type input "procedures"
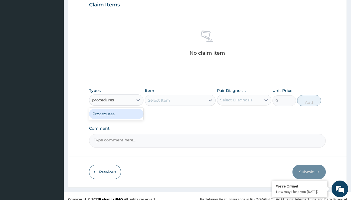
click at [116, 114] on div "Procedures" at bounding box center [116, 114] width 54 height 10
click at [159, 100] on div "Select Item" at bounding box center [180, 100] width 71 height 11
click at [103, 100] on div "Procedures" at bounding box center [103, 100] width 22 height 6
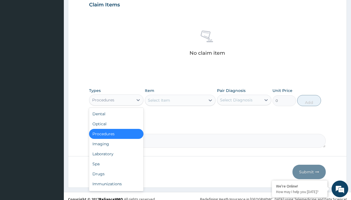
type input "procedures"
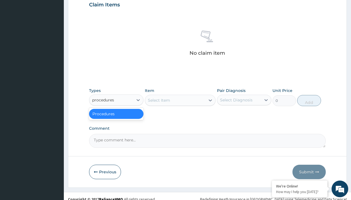
click at [116, 114] on div "Procedures" at bounding box center [116, 114] width 54 height 10
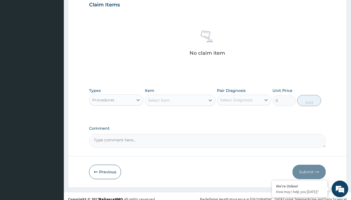
click at [159, 100] on div "Select Item" at bounding box center [159, 100] width 22 height 6
type input "service fee"
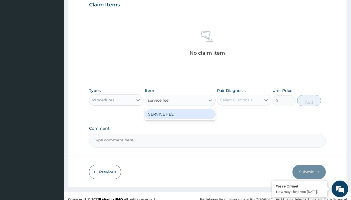
click at [180, 114] on div "SERVICE FEE" at bounding box center [180, 114] width 71 height 10
type input "100"
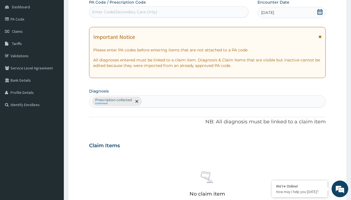
type input "prescription collected"
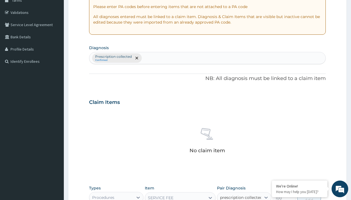
checkbox input "true"
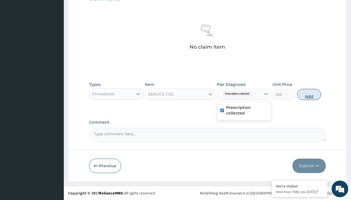
click at [309, 94] on button "Add" at bounding box center [309, 94] width 24 height 11
type input "0"
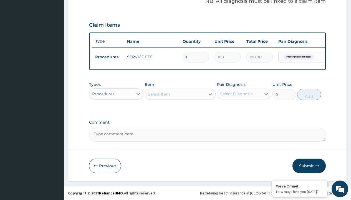
scroll to position [178, 0]
click at [103, 94] on div "Procedures" at bounding box center [103, 94] width 22 height 6
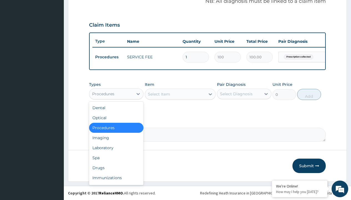
type input "drugs"
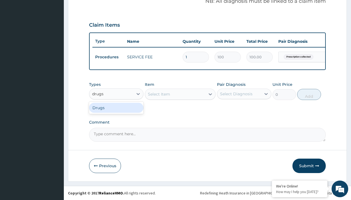
scroll to position [0, 0]
click at [116, 107] on div "Drugs" at bounding box center [116, 108] width 54 height 10
click at [159, 94] on div "Select Item" at bounding box center [180, 94] width 71 height 11
type input "vitamin c tab 100mg x 100"
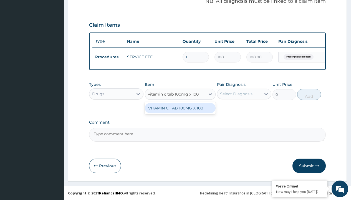
click at [180, 108] on div "VITAMIN C TAB 100MG X 100" at bounding box center [180, 108] width 71 height 10
type input "12"
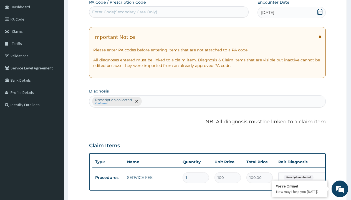
type input "prescription collected"
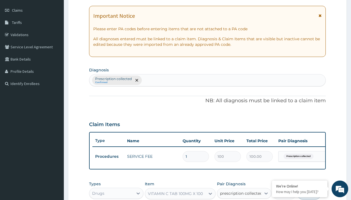
checkbox input "true"
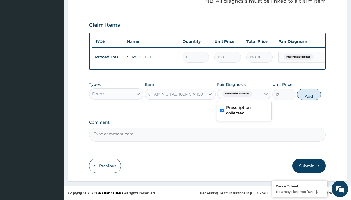
click at [309, 94] on button "Add" at bounding box center [309, 94] width 24 height 11
type input "0"
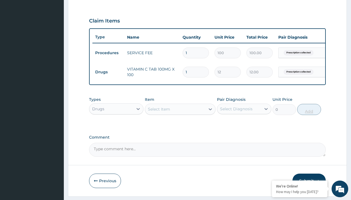
type input "10"
type input "120.00"
type input "10"
click at [108, 72] on td "Drugs" at bounding box center [108, 72] width 32 height 10
type input "drugs"
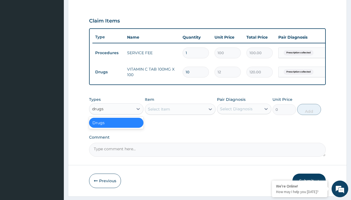
scroll to position [0, 0]
click at [116, 127] on div "Drugs" at bounding box center [116, 123] width 54 height 10
click at [159, 112] on div "Select Item" at bounding box center [159, 109] width 22 height 6
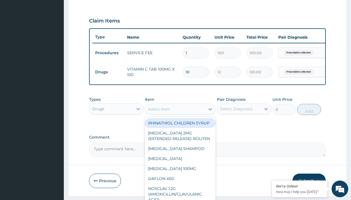
type input "loratadine 10mg tab loratyn x10"
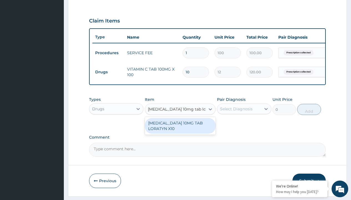
click at [180, 130] on div "[MEDICAL_DATA] 10MG TAB LORATYN X10" at bounding box center [180, 126] width 71 height 16
type input "117"
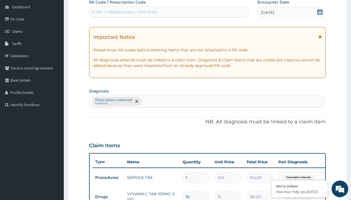
type input "prescription collected"
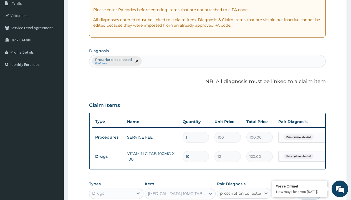
checkbox input "true"
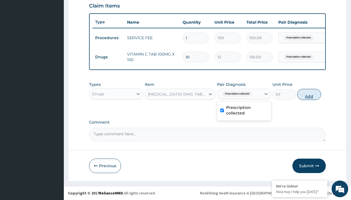
click at [309, 94] on button "Add" at bounding box center [309, 94] width 24 height 11
type input "0"
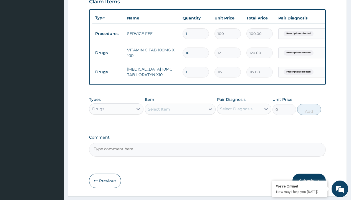
type input "10"
type input "1170.00"
type input "10"
click at [108, 53] on td "Drugs" at bounding box center [108, 53] width 32 height 10
type input "drugs"
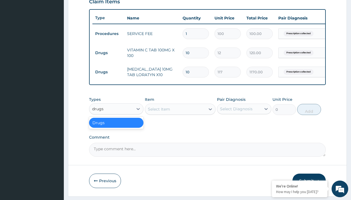
scroll to position [0, 0]
click at [116, 127] on div "Drugs" at bounding box center [116, 123] width 54 height 10
click at [159, 112] on div "Select Item" at bounding box center [159, 109] width 22 height 6
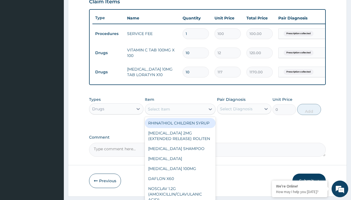
click at [108, 53] on td "Drugs" at bounding box center [108, 53] width 32 height 10
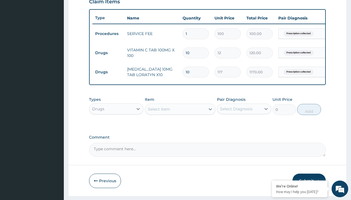
type input "drugs"
click at [116, 127] on div "Drugs" at bounding box center [116, 123] width 54 height 10
click at [159, 112] on div "Select Item" at bounding box center [159, 109] width 22 height 6
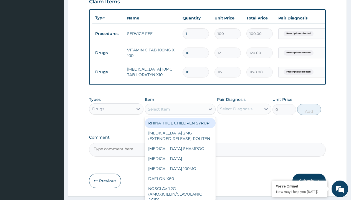
type input "coflin cough syrup"
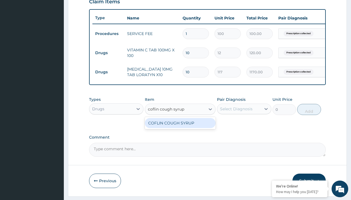
click at [180, 127] on div "COFLIN COUGH SYRUP" at bounding box center [180, 123] width 71 height 10
type input "1784.099975585938"
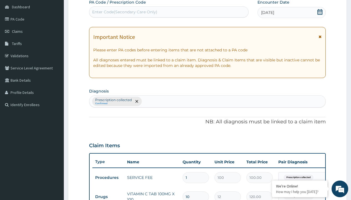
type input "prescription collected"
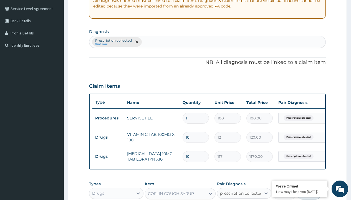
checkbox input "true"
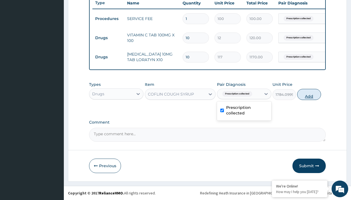
click at [309, 94] on button "Add" at bounding box center [309, 94] width 24 height 11
type input "0"
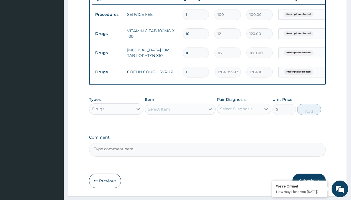
click at [108, 34] on td "Drugs" at bounding box center [108, 34] width 32 height 10
type input "drugs"
click at [116, 127] on div "Drugs" at bounding box center [116, 123] width 54 height 10
click at [159, 112] on div "Select Item" at bounding box center [159, 109] width 22 height 6
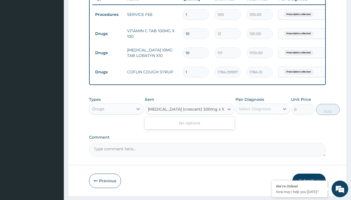
type input "paracetamol (crescent) 500mg x 10 per tab"
click at [108, 34] on td "Drugs" at bounding box center [108, 34] width 32 height 10
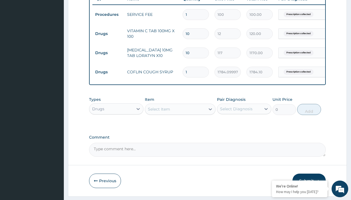
type input "drugs"
click at [116, 127] on div "Drugs" at bounding box center [116, 123] width 54 height 10
click at [159, 112] on div "Select Item" at bounding box center [159, 109] width 22 height 6
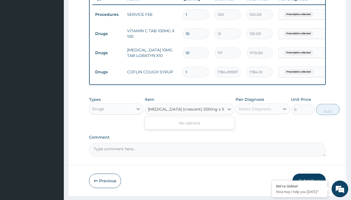
type input "paracetamol (crescent) 500mg x 10 per tab"
click at [108, 34] on td "Drugs" at bounding box center [108, 34] width 32 height 10
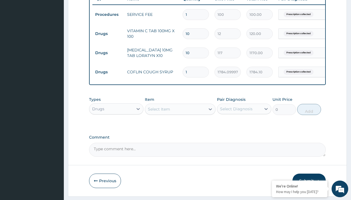
type input "drugs"
click at [116, 127] on div "Drugs" at bounding box center [116, 123] width 54 height 10
click at [159, 112] on div "Select Item" at bounding box center [159, 109] width 22 height 6
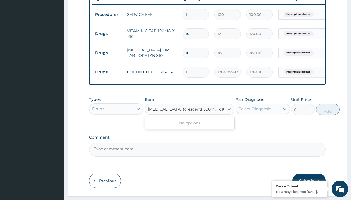
type input "paracetamol (crescent) 500mg x 10 per tab"
click at [108, 34] on td "Drugs" at bounding box center [108, 34] width 32 height 10
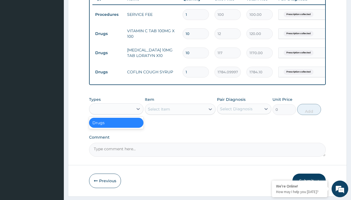
type input "drugs"
click at [116, 127] on div "Drugs" at bounding box center [116, 123] width 54 height 10
click at [159, 112] on div "Select Item" at bounding box center [159, 109] width 22 height 6
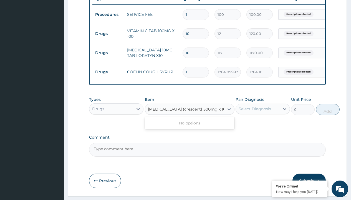
type input "paracetamol (crescent) 500mg x 10 per tab"
click at [108, 34] on td "Drugs" at bounding box center [108, 34] width 32 height 10
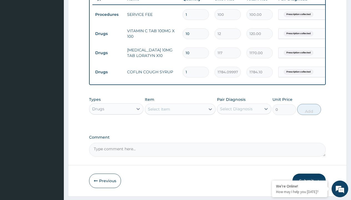
type input "drugs"
click at [116, 127] on div "Drugs" at bounding box center [116, 123] width 54 height 10
click at [159, 112] on div "Select Item" at bounding box center [159, 109] width 22 height 6
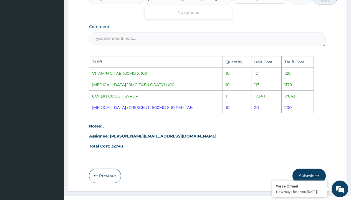
scroll to position [0, 7]
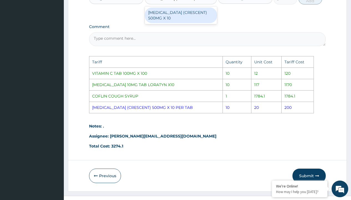
type input "paracetamol (crescent) 500mg x"
click at [199, 22] on div "PARACETAMOL (CRESCENT) 500MG X 10" at bounding box center [180, 15] width 71 height 16
type input "200"
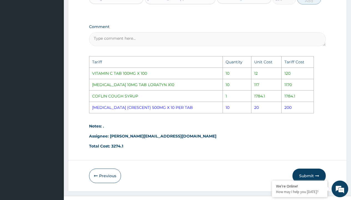
scroll to position [327, 0]
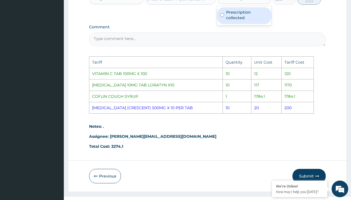
click at [246, 18] on label "Prescription collected" at bounding box center [247, 14] width 42 height 11
checkbox input "true"
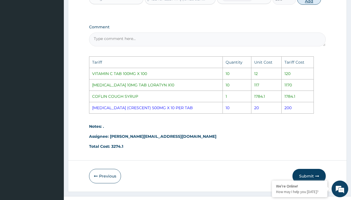
type input "0"
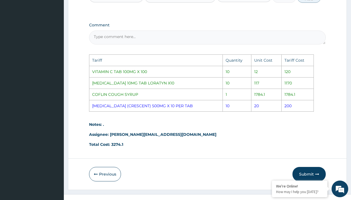
scroll to position [360, 0]
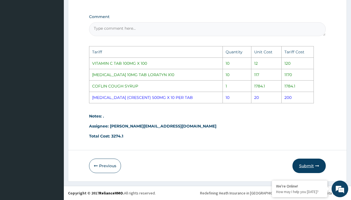
click at [312, 165] on button "Submit" at bounding box center [309, 166] width 33 height 14
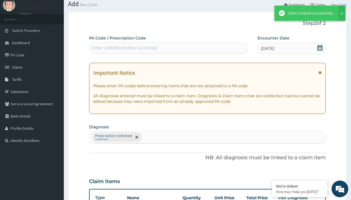
scroll to position [255, 0]
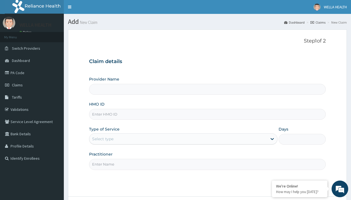
type input "Pharmacy Pick Up ( WellaHealth)"
type input "VOL/10025/A"
type input "WellaHealth"
click at [103, 139] on div "Select type" at bounding box center [102, 139] width 21 height 6
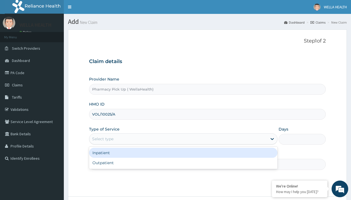
click at [183, 163] on div "Outpatient" at bounding box center [183, 163] width 189 height 10
type input "1"
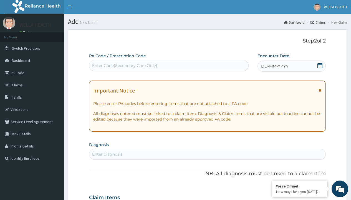
scroll to position [46, 0]
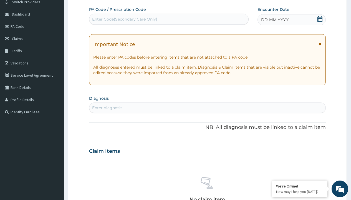
click at [275, 20] on span "DD-MM-YYYY" at bounding box center [274, 20] width 27 height 6
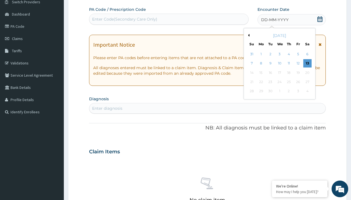
click at [248, 35] on button "Previous Month" at bounding box center [248, 35] width 3 height 3
click at [270, 63] on div "5" at bounding box center [270, 63] width 8 height 8
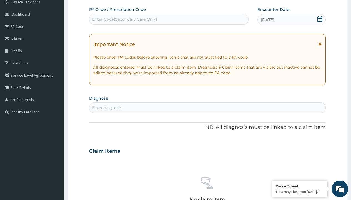
click at [107, 108] on div "Enter diagnosis" at bounding box center [107, 108] width 30 height 6
type input "prescription collected"
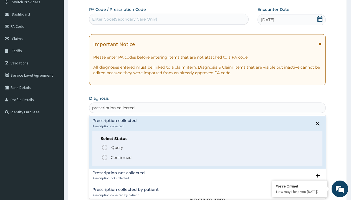
click at [121, 157] on p "Confirmed" at bounding box center [121, 158] width 21 height 6
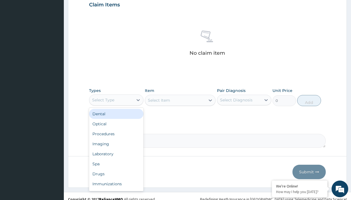
type input "procedures"
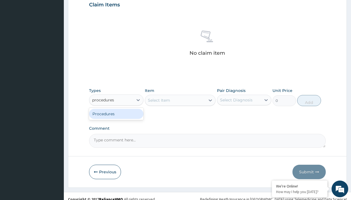
scroll to position [0, 0]
click at [116, 114] on div "Procedures" at bounding box center [116, 114] width 54 height 10
click at [159, 100] on div "Select Item" at bounding box center [159, 100] width 22 height 6
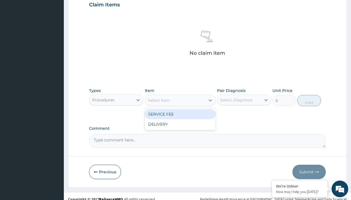
type input "service fee"
click at [180, 114] on div "SERVICE FEE" at bounding box center [180, 114] width 71 height 10
type input "100"
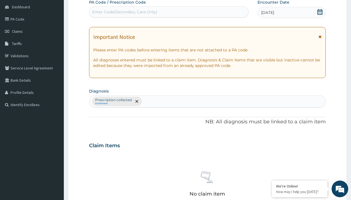
type input "prescription collected"
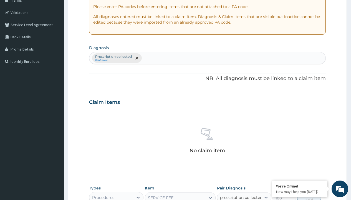
checkbox input "true"
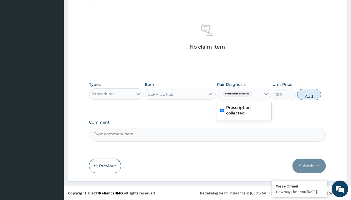
click at [309, 94] on button "Add" at bounding box center [309, 94] width 24 height 11
type input "0"
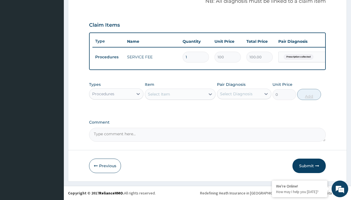
scroll to position [178, 0]
click at [103, 94] on div "Procedures" at bounding box center [103, 94] width 22 height 6
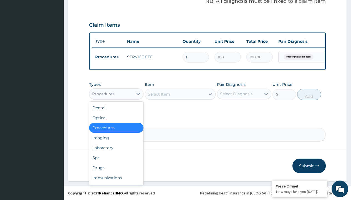
type input "drugs"
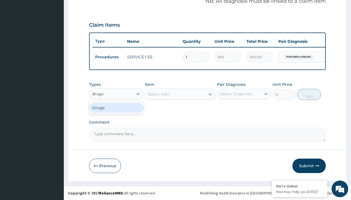
click at [116, 107] on div "Drugs" at bounding box center [116, 108] width 54 height 10
click at [159, 94] on div "Select Item" at bounding box center [180, 94] width 71 height 11
type input "[MEDICAL_DATA] 2.5mg (sandoz)/pack"
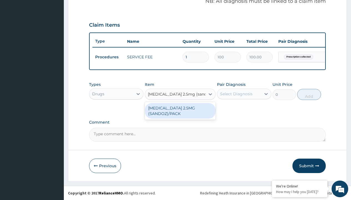
click at [180, 111] on div "[MEDICAL_DATA] 2.5MG (SANDOZ)/PACK" at bounding box center [180, 111] width 71 height 16
type input "125.4000015258789"
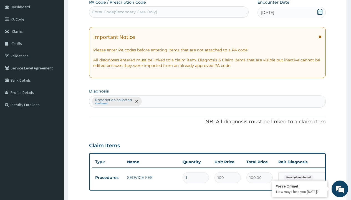
type input "prescription collected"
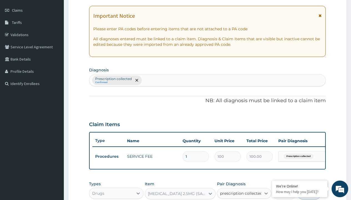
checkbox input "true"
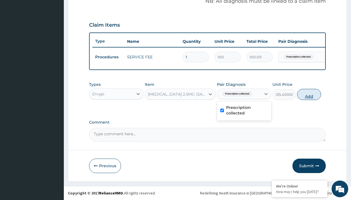
click at [309, 94] on button "Add" at bounding box center [309, 94] width 24 height 11
type input "0"
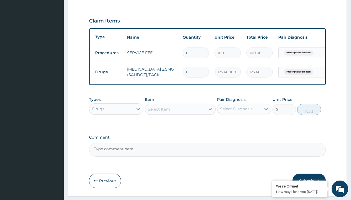
type input "28"
type input "3511.20"
type input "28"
click at [108, 72] on td "Drugs" at bounding box center [108, 72] width 32 height 10
type input "drugs"
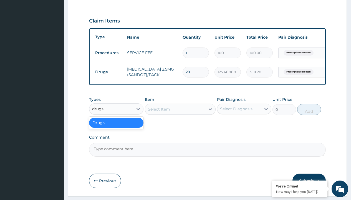
scroll to position [0, 0]
click at [116, 127] on div "Drugs" at bounding box center [116, 123] width 54 height 10
click at [159, 112] on div "Select Item" at bounding box center [159, 109] width 22 height 6
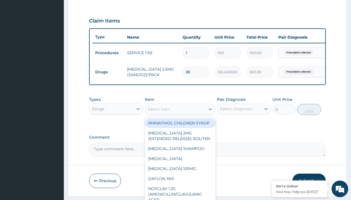
type input "atorvastatin (astin) 20mg x 30"
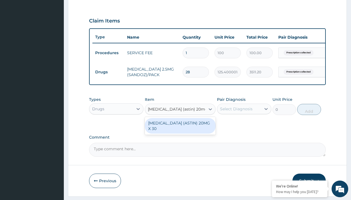
click at [180, 130] on div "ATORVASTATIN (ASTIN) 20MG X 30" at bounding box center [180, 126] width 71 height 16
type input "128.6000061035156"
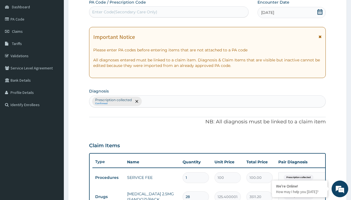
scroll to position [94, 0]
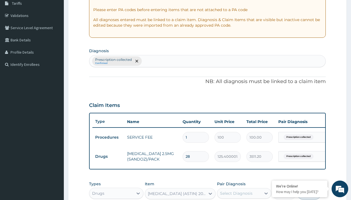
type input "prescription collected"
checkbox input "true"
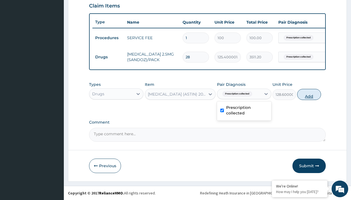
click at [309, 94] on button "Add" at bounding box center [309, 94] width 24 height 11
type input "0"
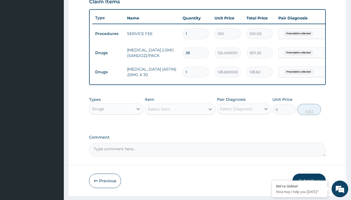
type input "30"
type input "3858.00"
type input "30"
click at [108, 53] on td "Drugs" at bounding box center [108, 53] width 32 height 10
type input "procedures"
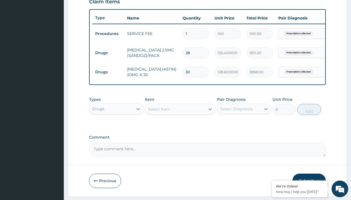
scroll to position [0, 0]
click at [116, 127] on div "Procedures" at bounding box center [116, 123] width 54 height 10
click at [159, 112] on div "Select Item" at bounding box center [159, 109] width 22 height 6
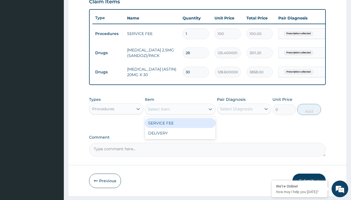
type input "delivery"
click at [180, 127] on div "DELIVERY" at bounding box center [180, 123] width 71 height 10
type input "2000"
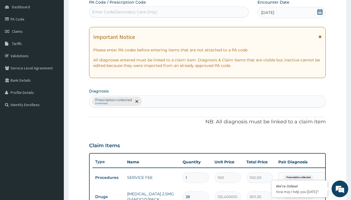
type input "prescription collected"
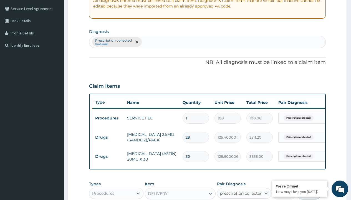
scroll to position [0, 0]
checkbox input "true"
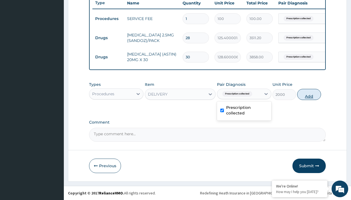
click at [309, 94] on button "Add" at bounding box center [309, 94] width 24 height 11
type input "0"
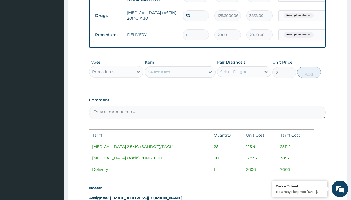
scroll to position [330, 0]
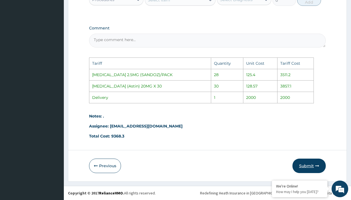
click at [302, 167] on button "Submit" at bounding box center [309, 166] width 33 height 14
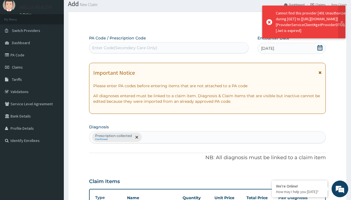
scroll to position [236, 0]
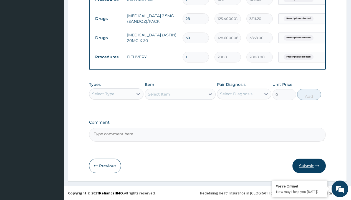
click at [309, 167] on button "Submit" at bounding box center [309, 166] width 33 height 14
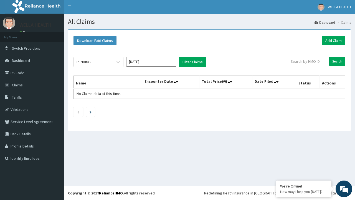
click at [197, 159] on div "All Claims Dashboard Claims Download Paid Claims Add Claim × Note you can only …" at bounding box center [210, 100] width 292 height 172
